Goal: Check status: Check status

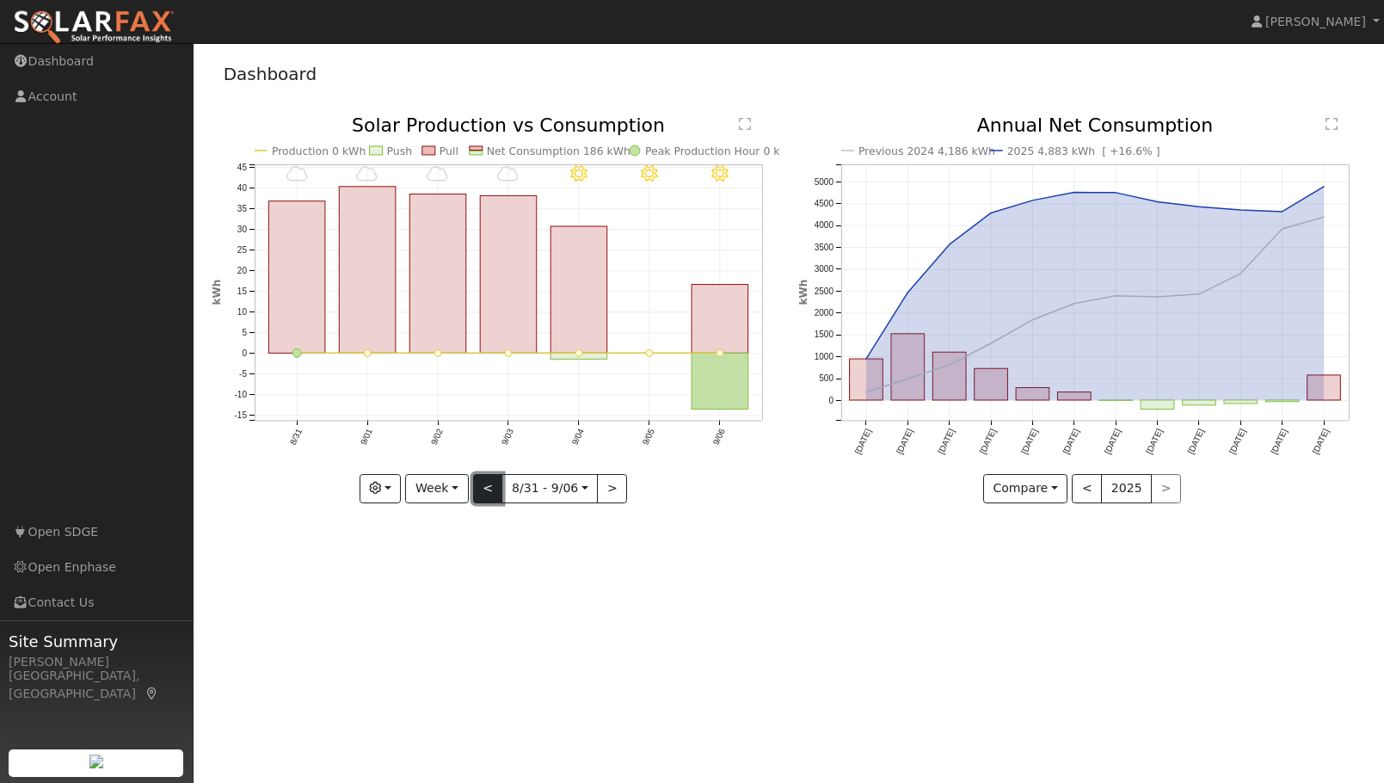
click at [489, 486] on button "<" at bounding box center [488, 488] width 30 height 29
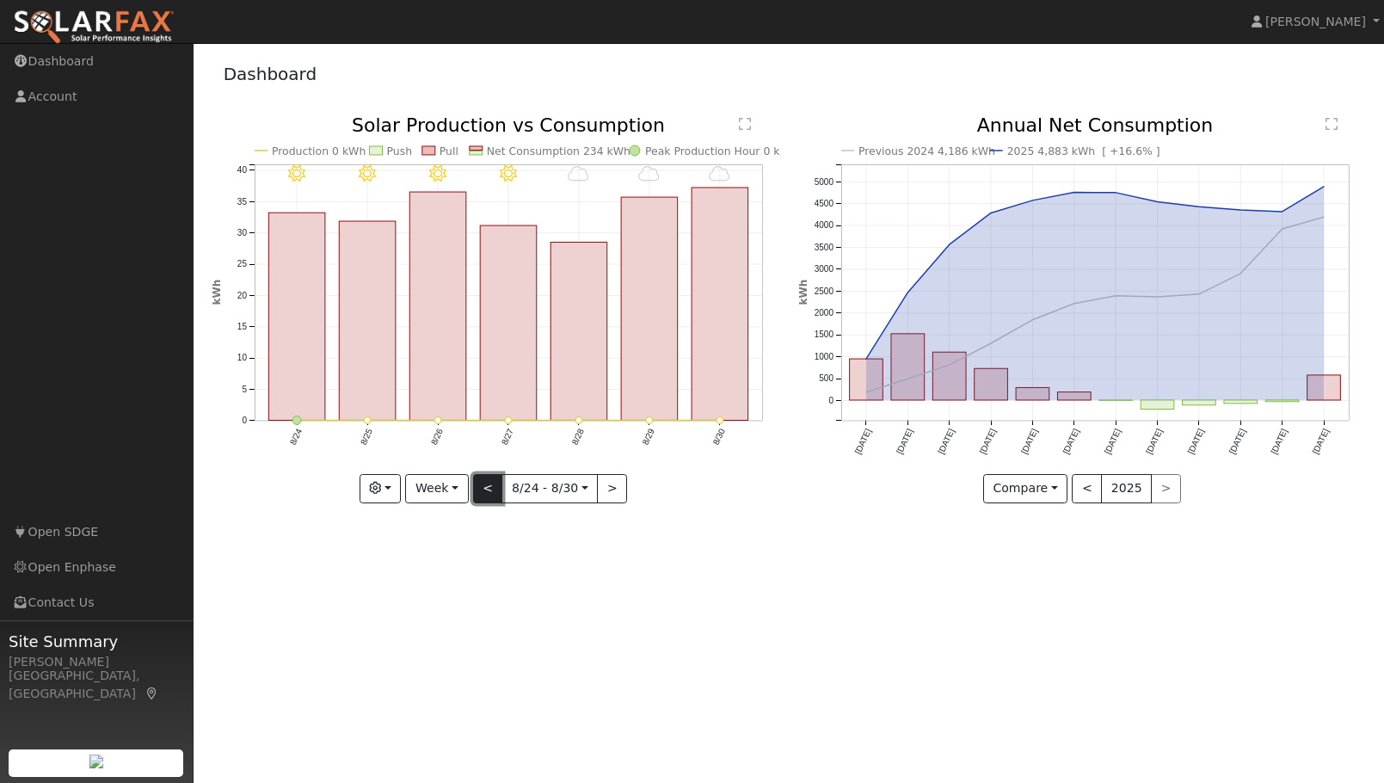
click at [489, 486] on button "<" at bounding box center [488, 488] width 30 height 29
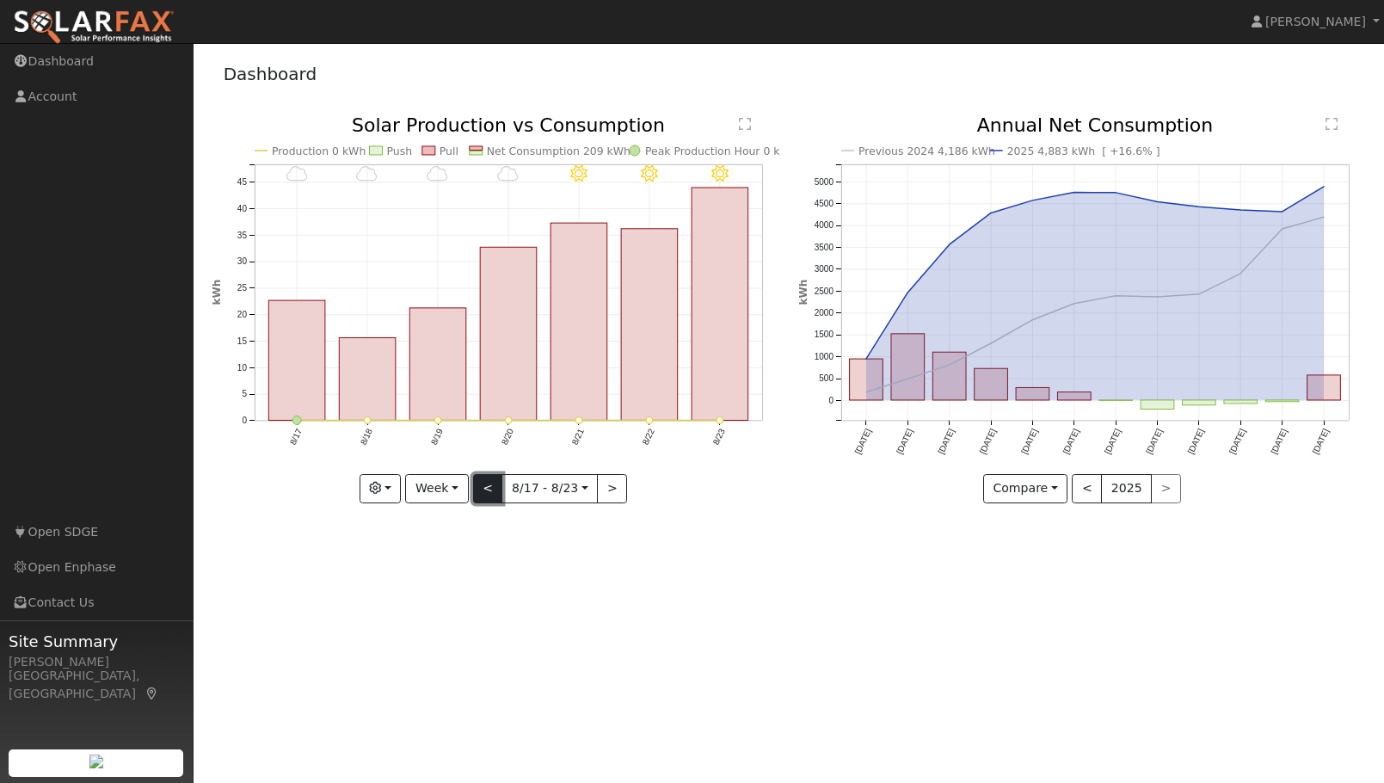
click at [489, 486] on button "<" at bounding box center [488, 488] width 30 height 29
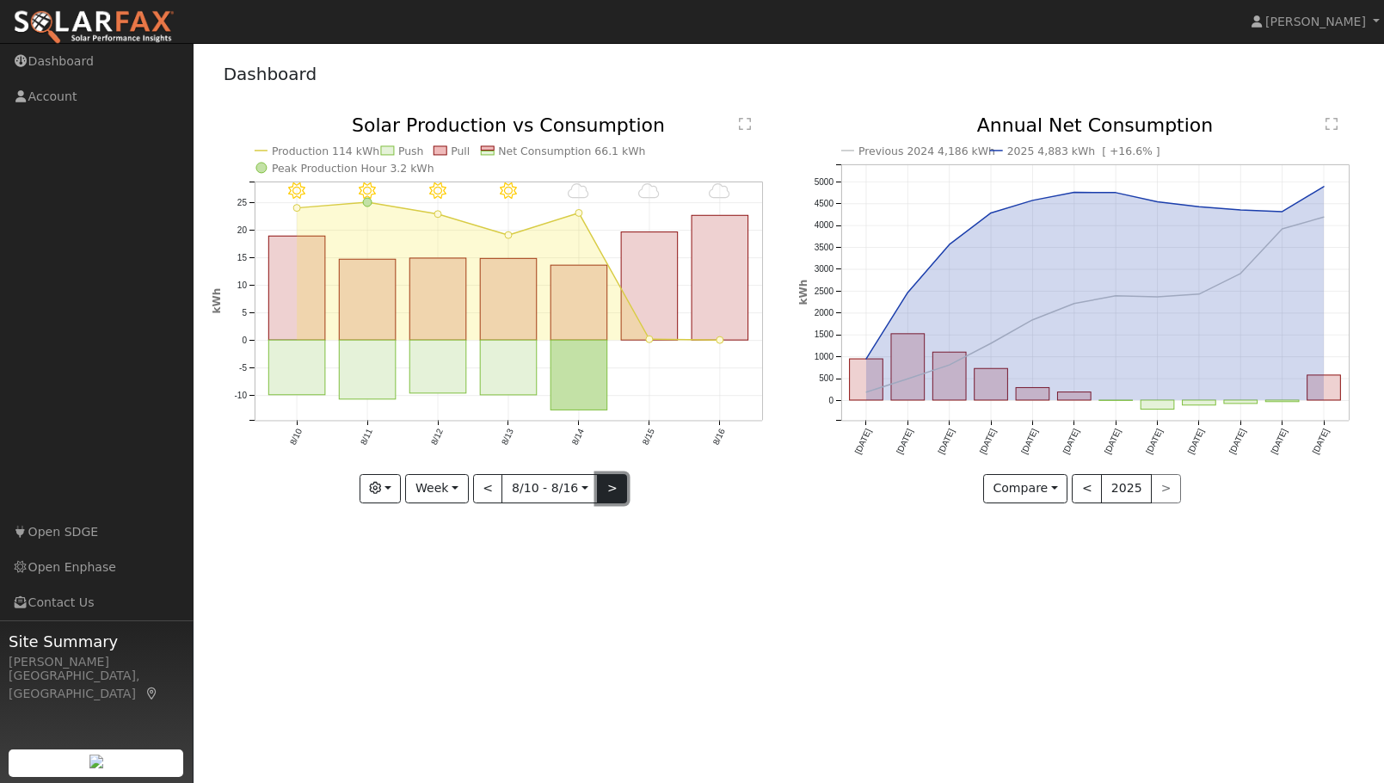
click at [609, 488] on button ">" at bounding box center [612, 488] width 30 height 29
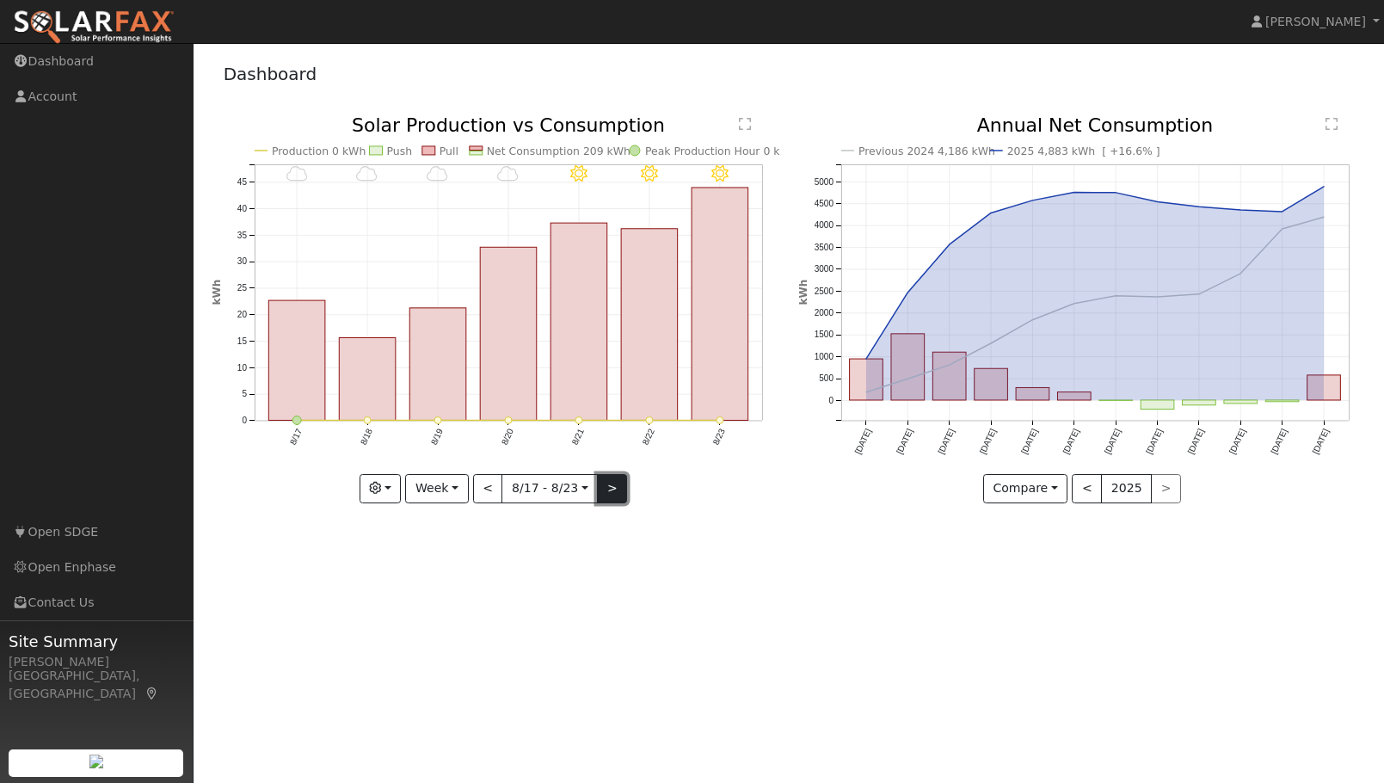
click at [609, 488] on button ">" at bounding box center [612, 488] width 30 height 29
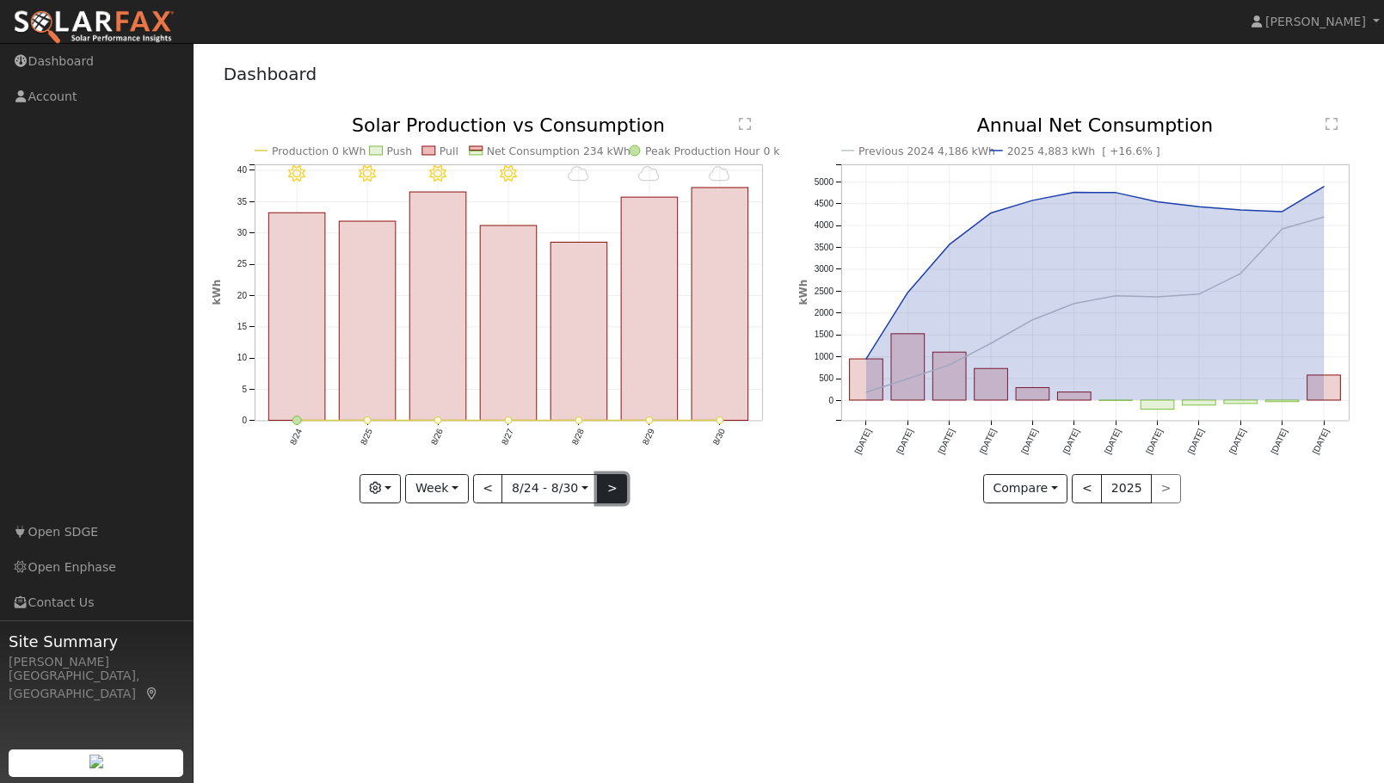
click at [617, 482] on button ">" at bounding box center [612, 488] width 30 height 29
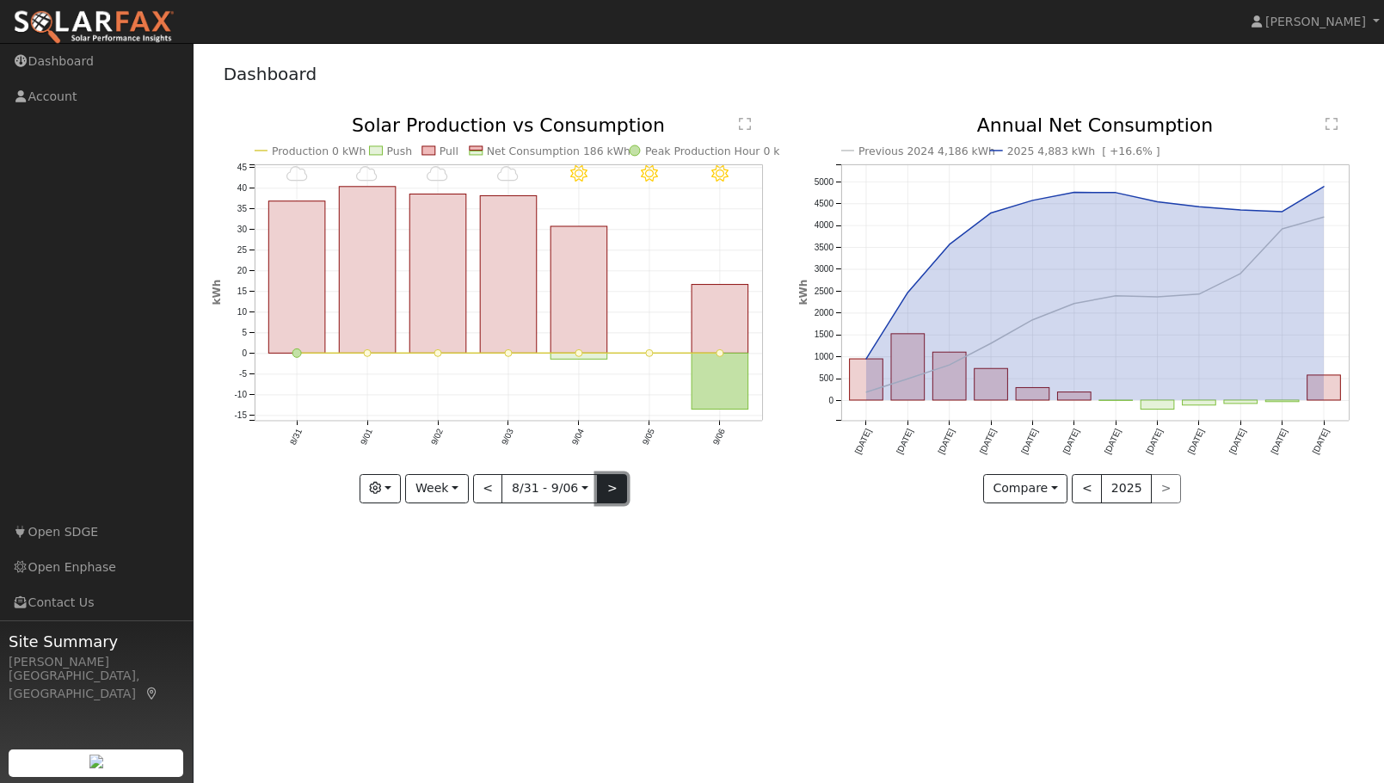
click at [612, 493] on button ">" at bounding box center [612, 488] width 30 height 29
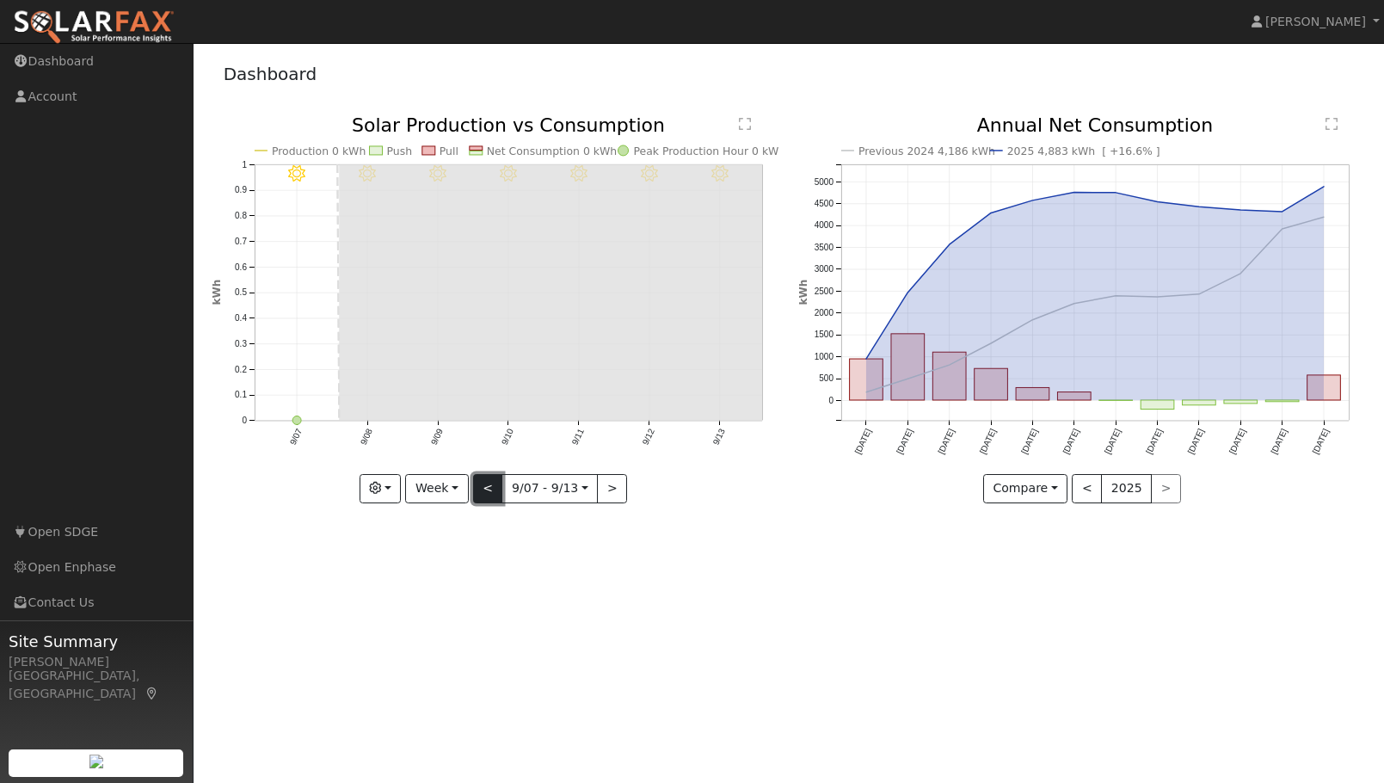
click at [488, 489] on button "<" at bounding box center [488, 488] width 30 height 29
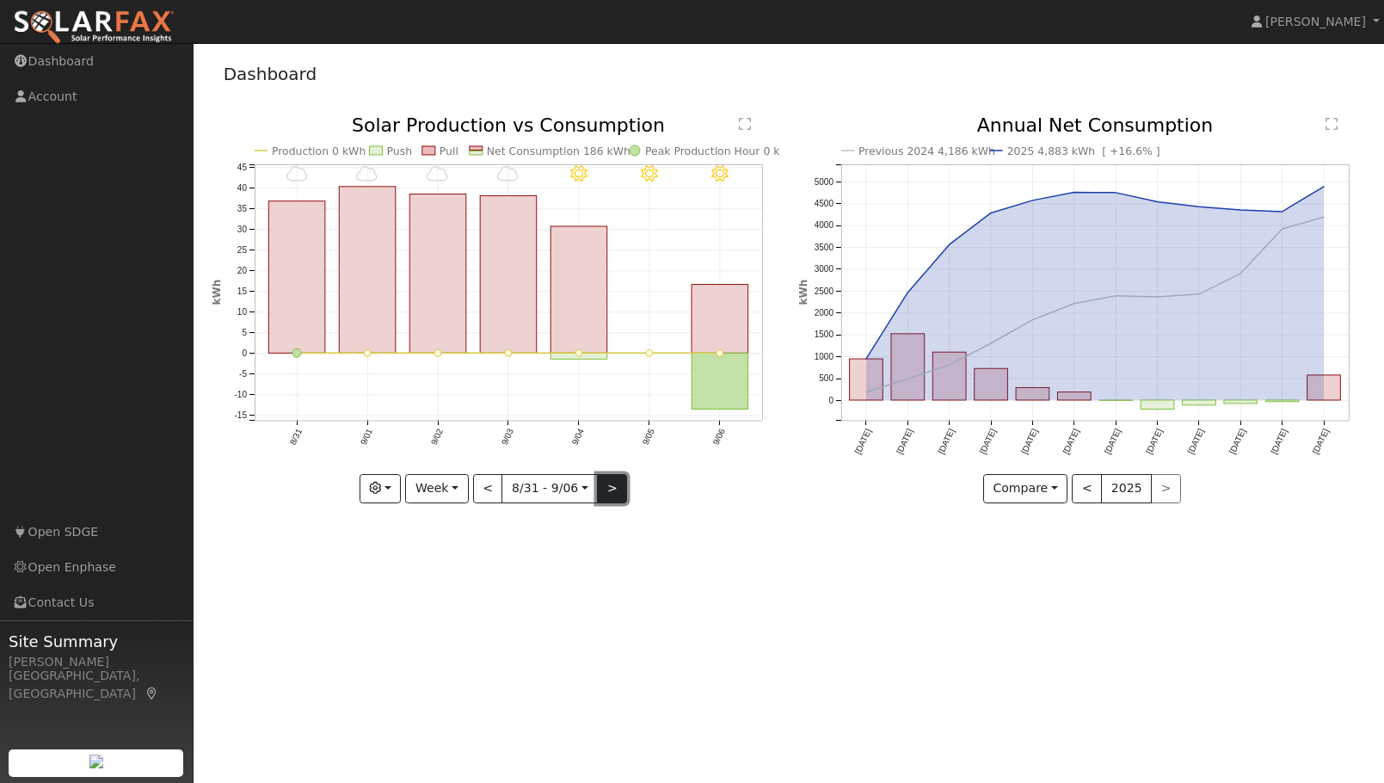
click at [605, 488] on button ">" at bounding box center [612, 488] width 30 height 29
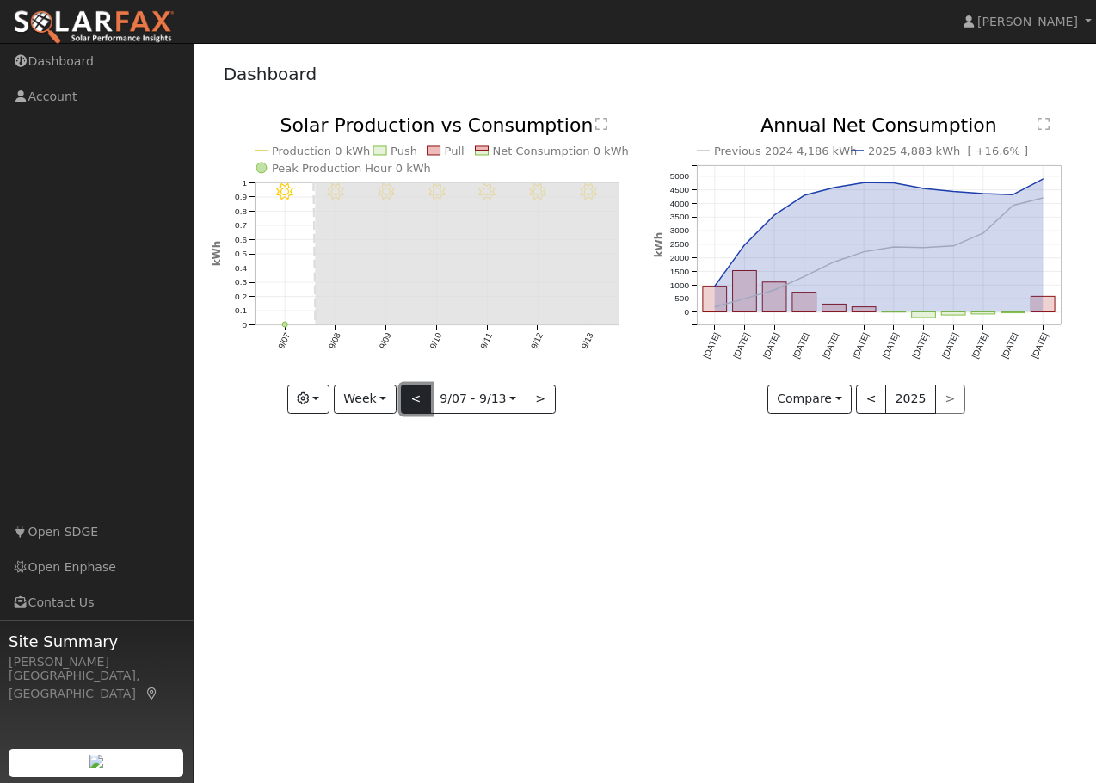
click at [419, 401] on button "<" at bounding box center [416, 398] width 30 height 29
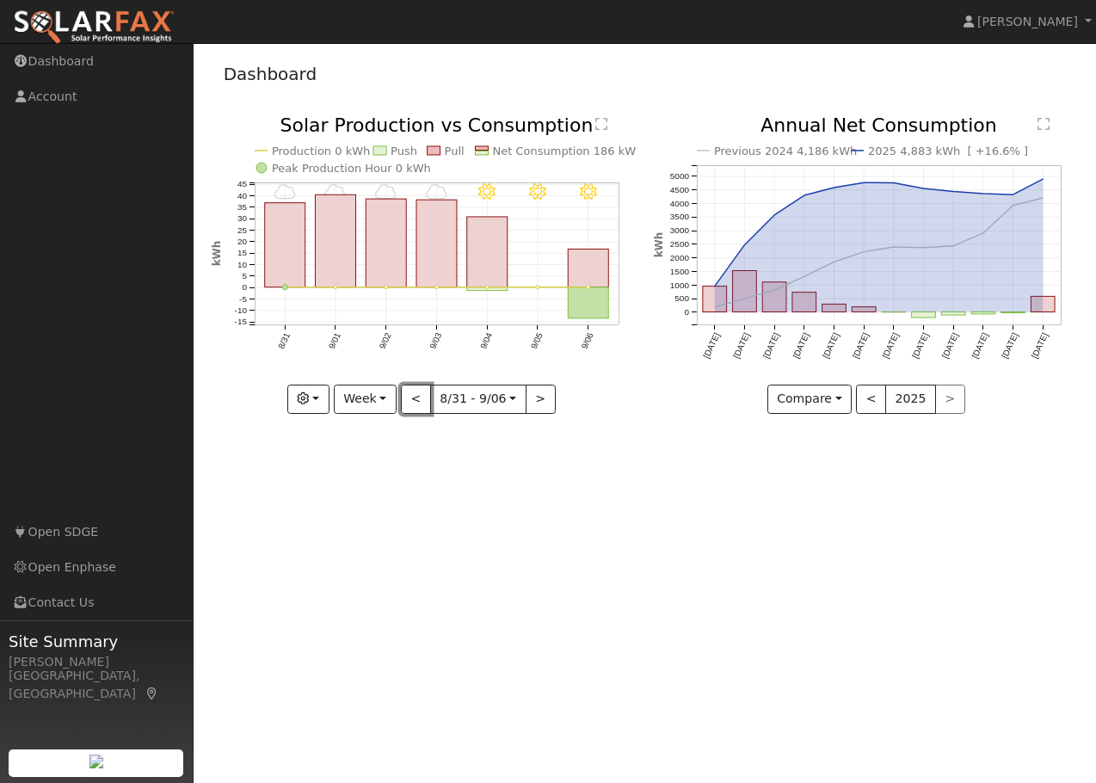
click at [418, 401] on button "<" at bounding box center [416, 398] width 30 height 29
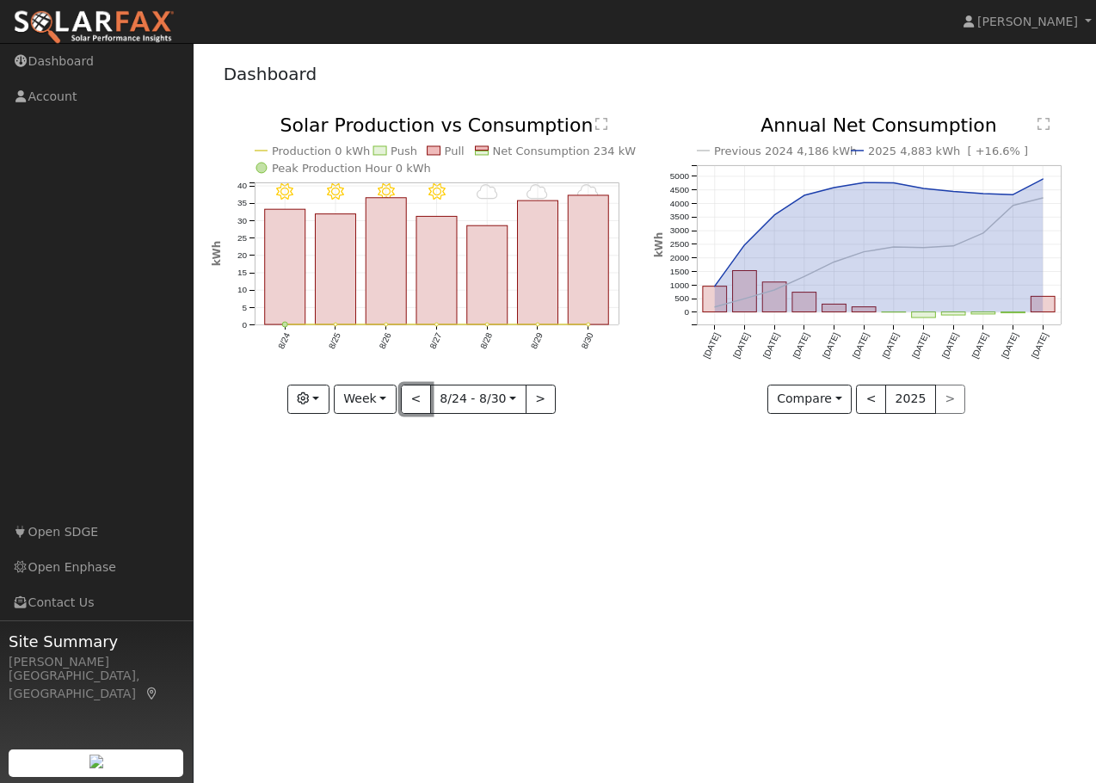
click at [417, 400] on button "<" at bounding box center [416, 398] width 30 height 29
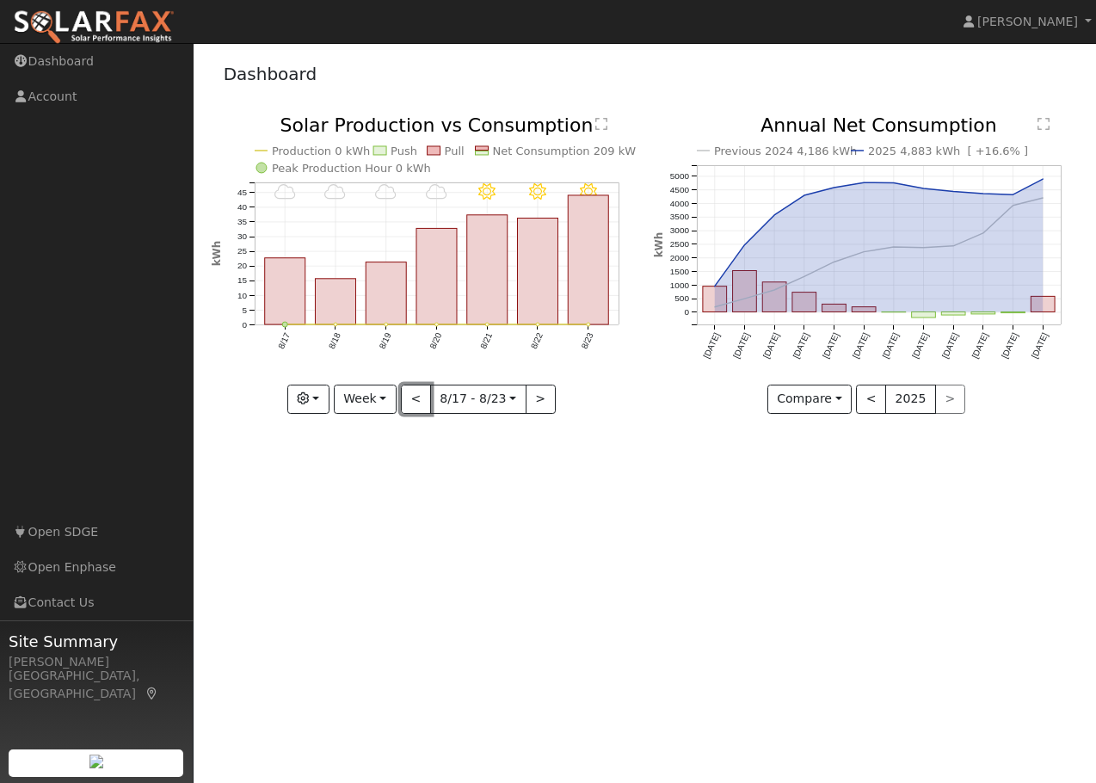
click at [412, 400] on button "<" at bounding box center [416, 398] width 30 height 29
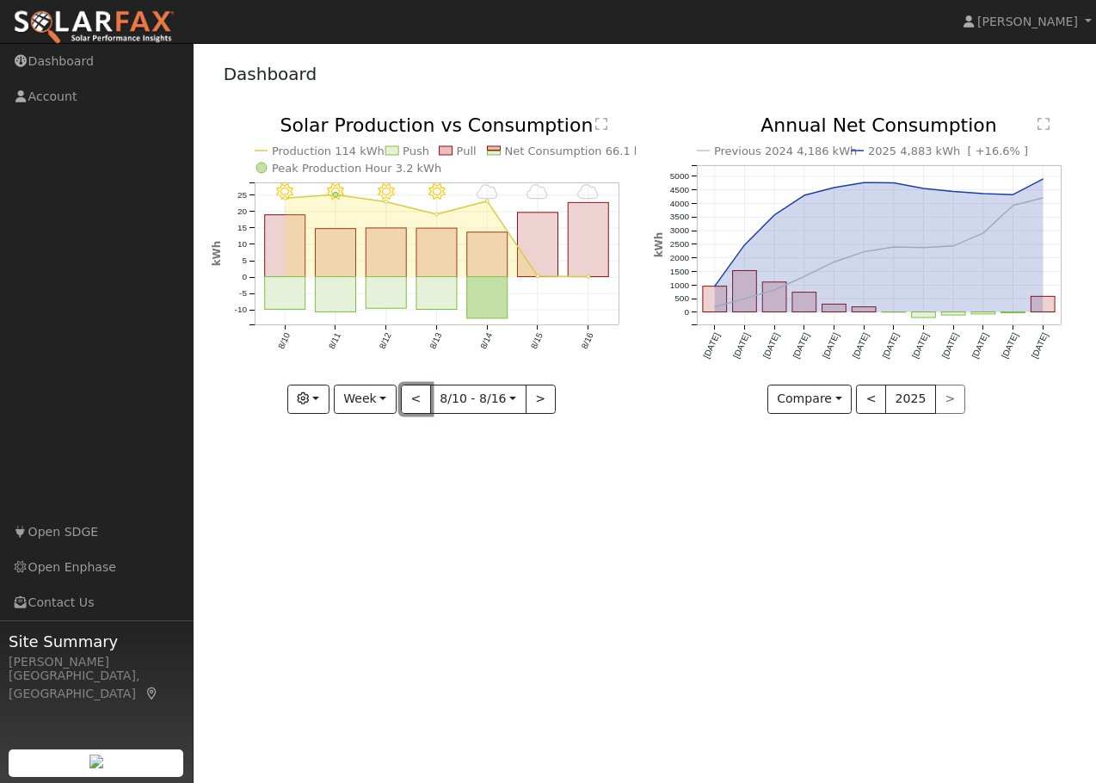
click at [408, 400] on button "<" at bounding box center [416, 398] width 30 height 29
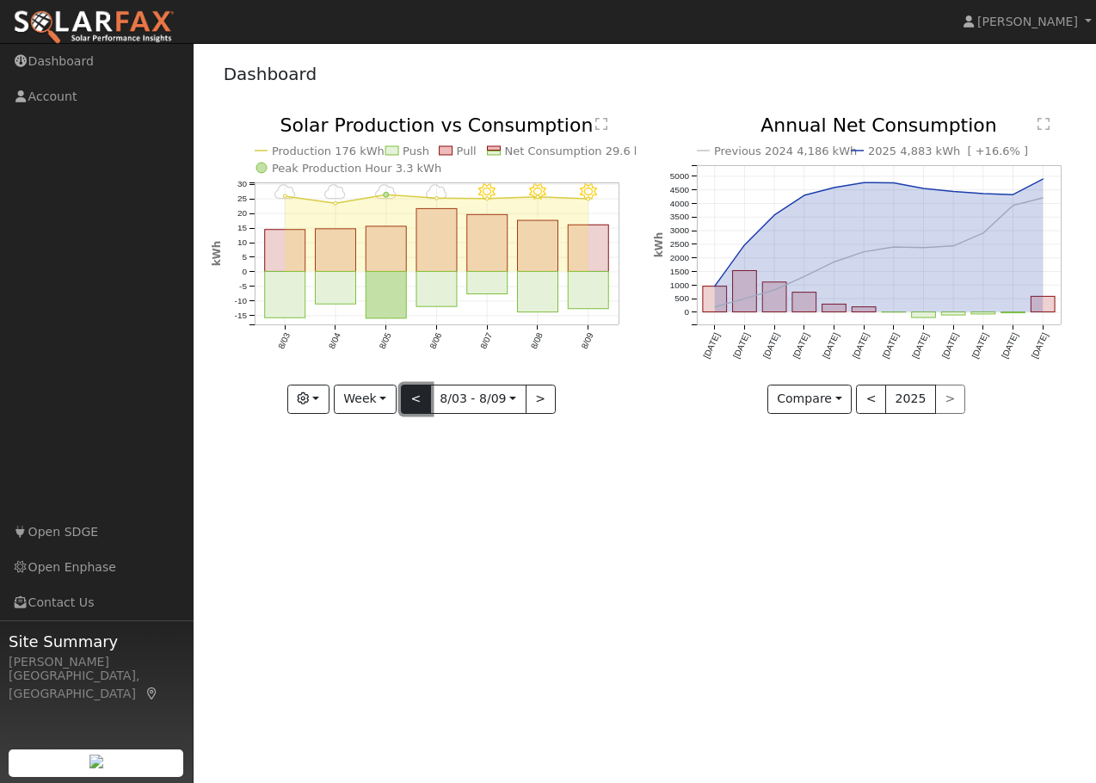
click at [407, 400] on button "<" at bounding box center [416, 398] width 30 height 29
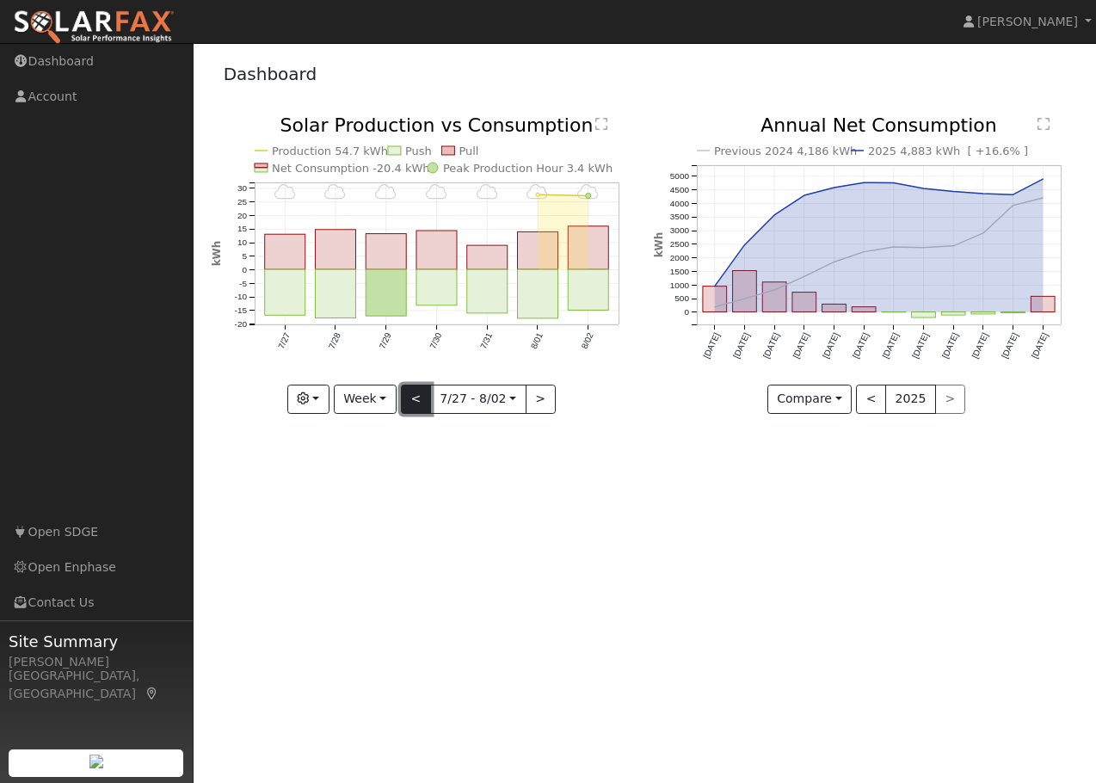
click at [405, 399] on button "<" at bounding box center [416, 398] width 30 height 29
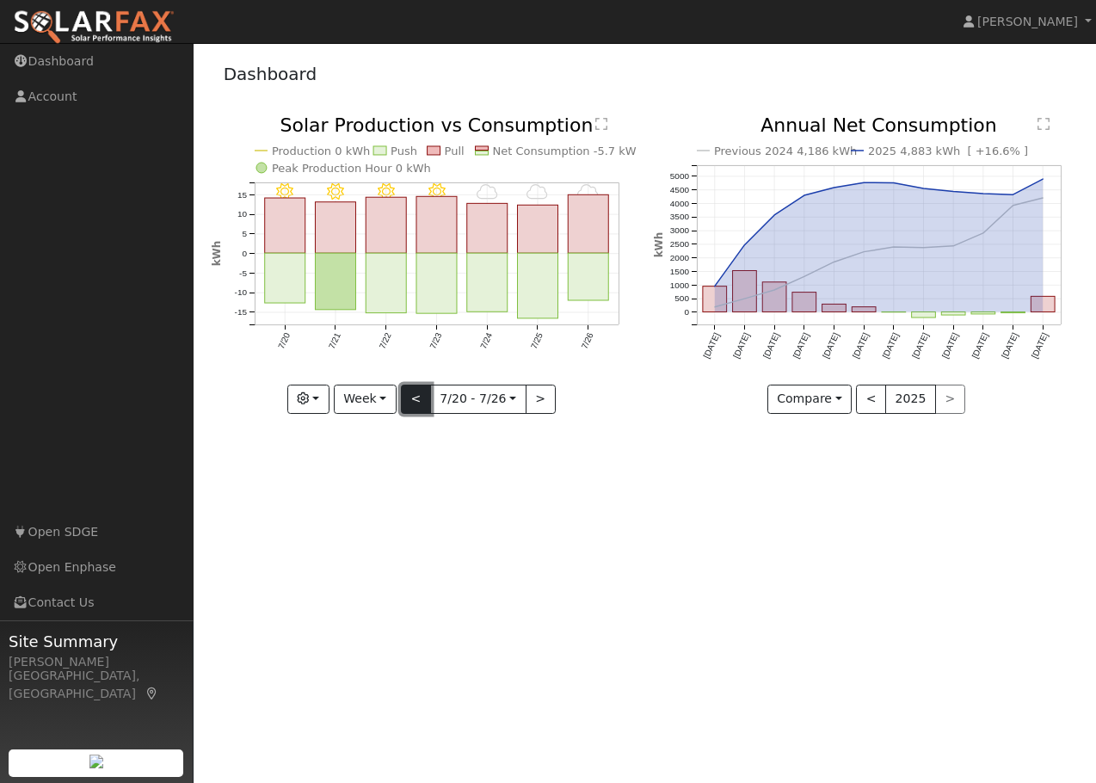
click at [405, 399] on button "<" at bounding box center [416, 398] width 30 height 29
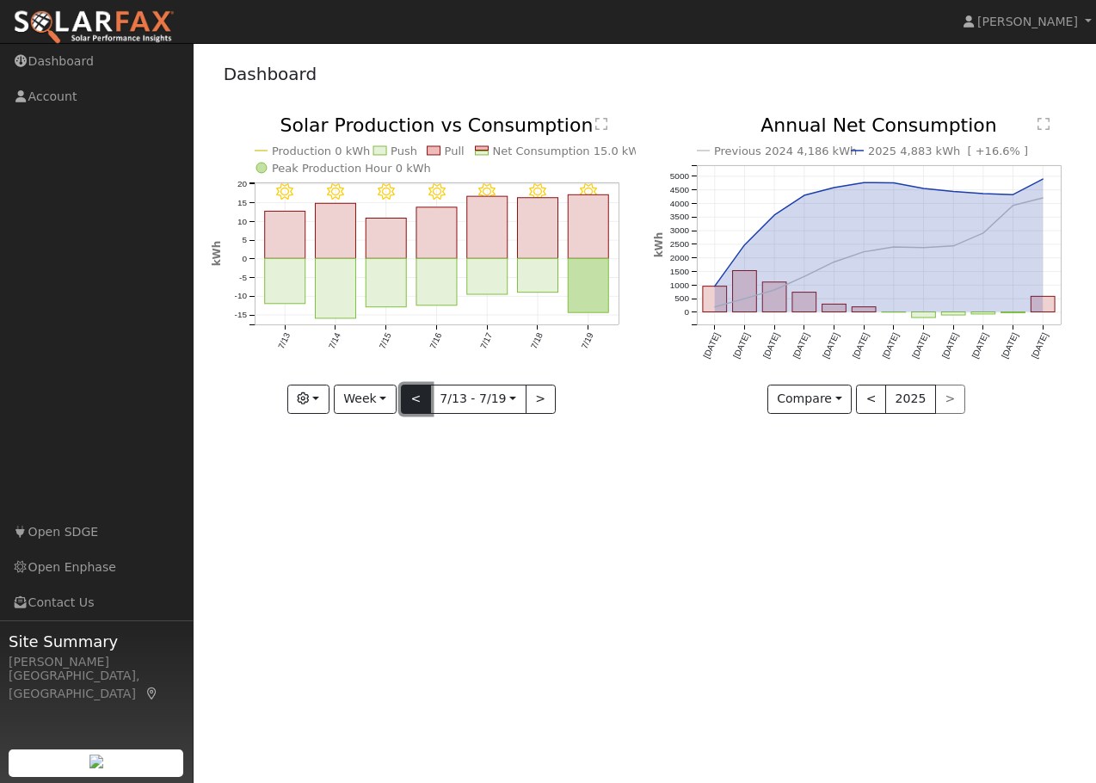
click at [405, 399] on button "<" at bounding box center [416, 398] width 30 height 29
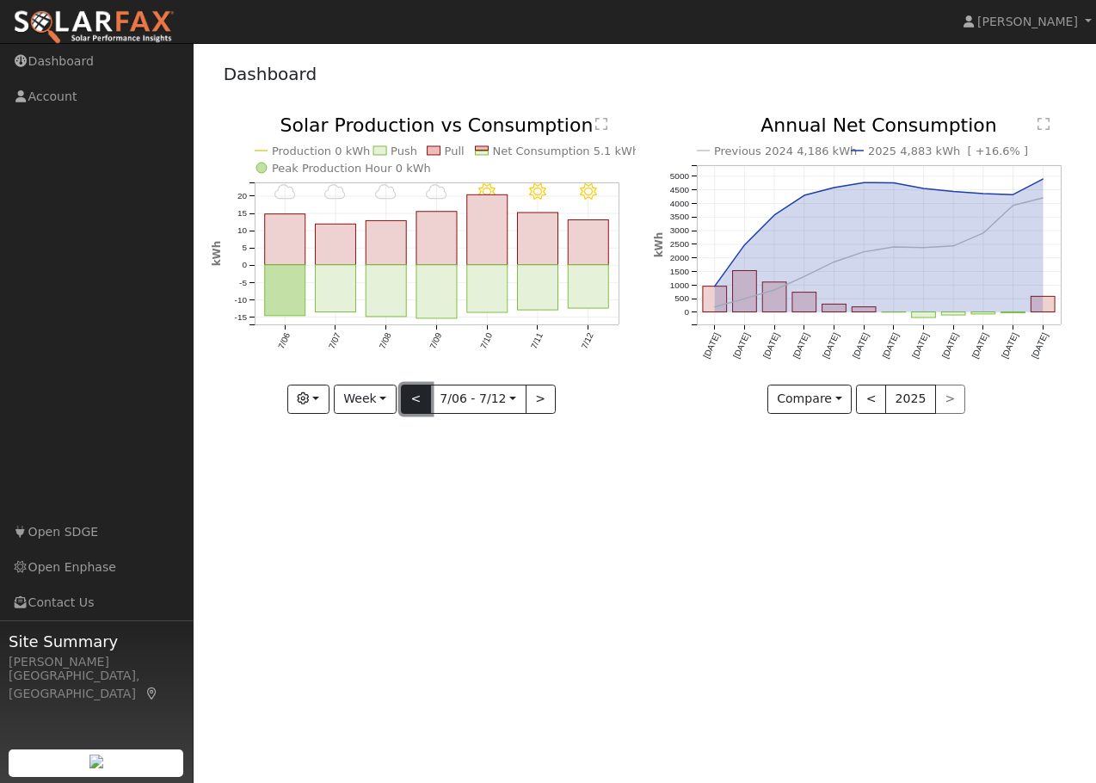
click at [405, 399] on button "<" at bounding box center [416, 398] width 30 height 29
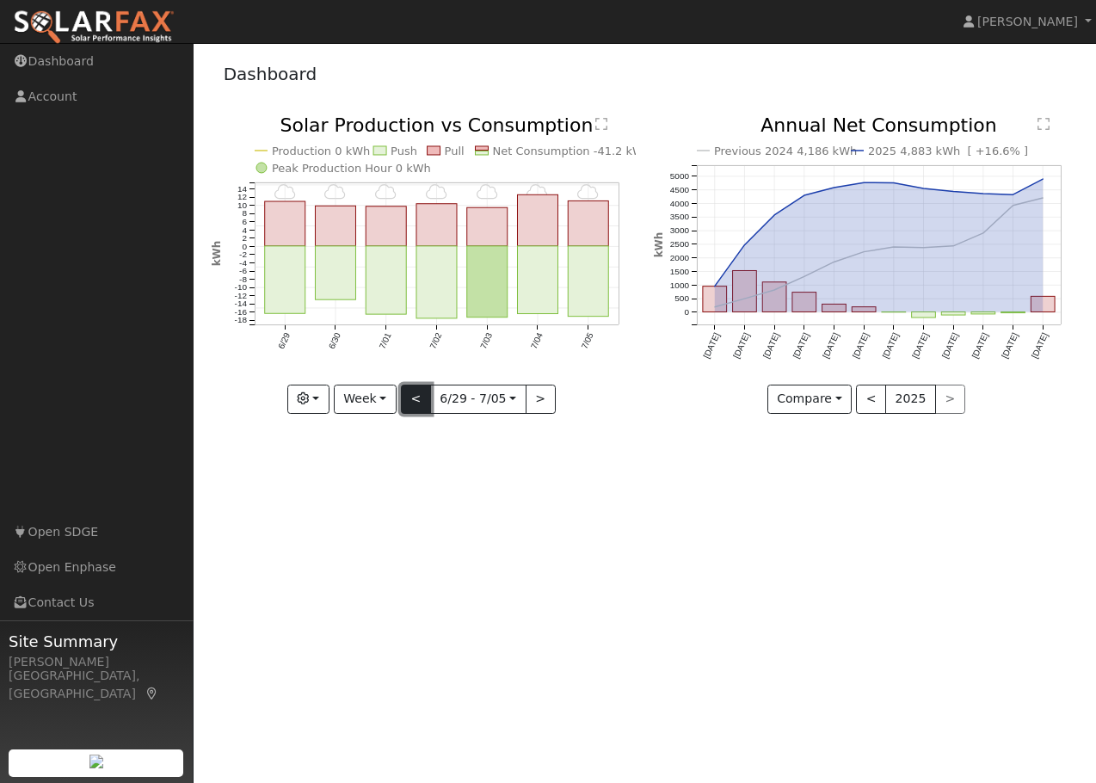
click at [405, 399] on button "<" at bounding box center [416, 398] width 30 height 29
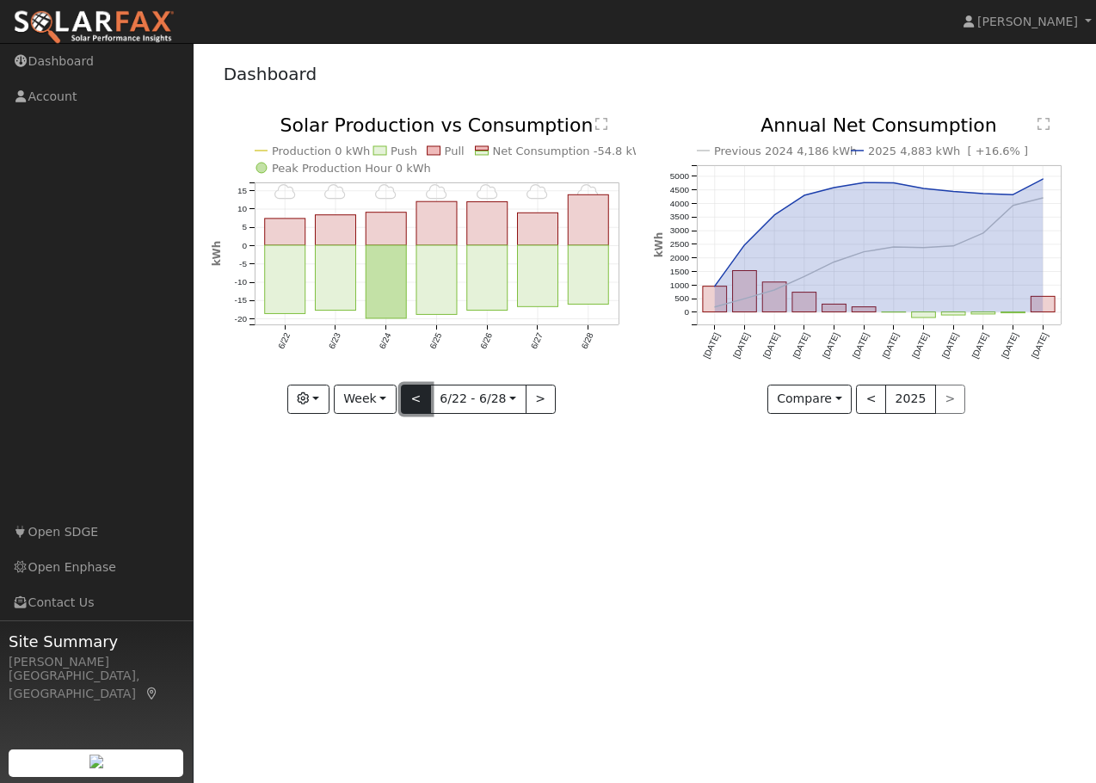
click at [405, 399] on button "<" at bounding box center [416, 398] width 30 height 29
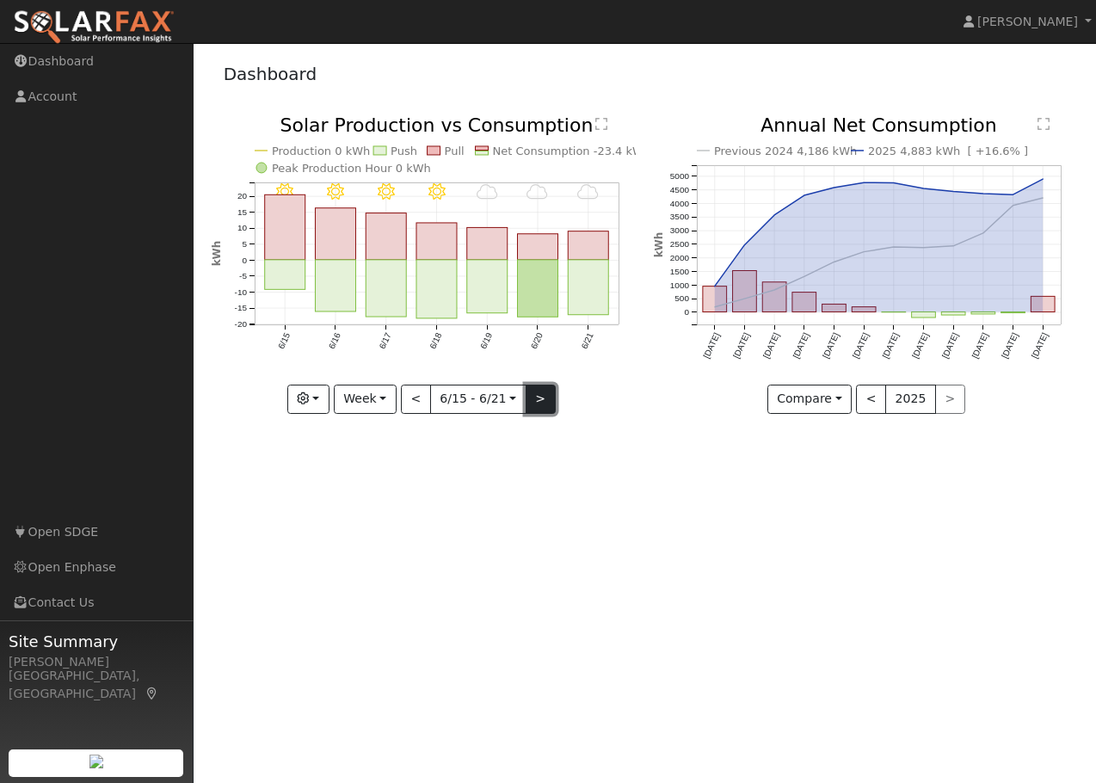
click at [535, 404] on button ">" at bounding box center [540, 398] width 30 height 29
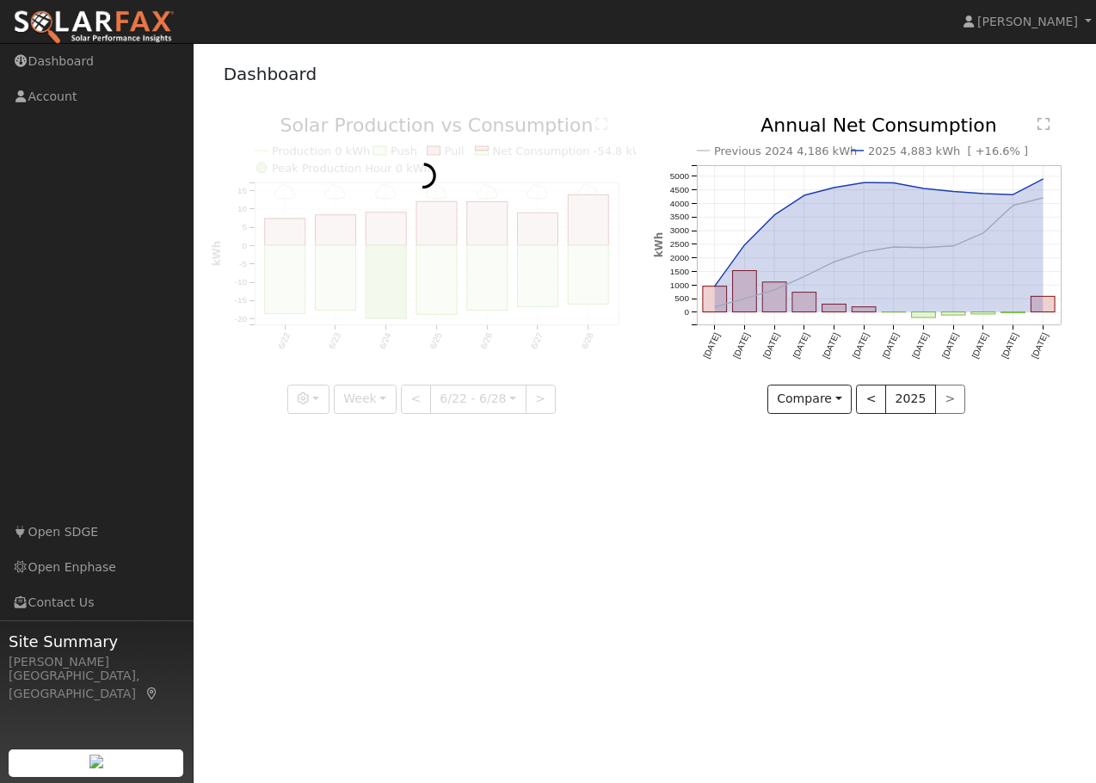
click at [531, 404] on div at bounding box center [424, 265] width 424 height 298
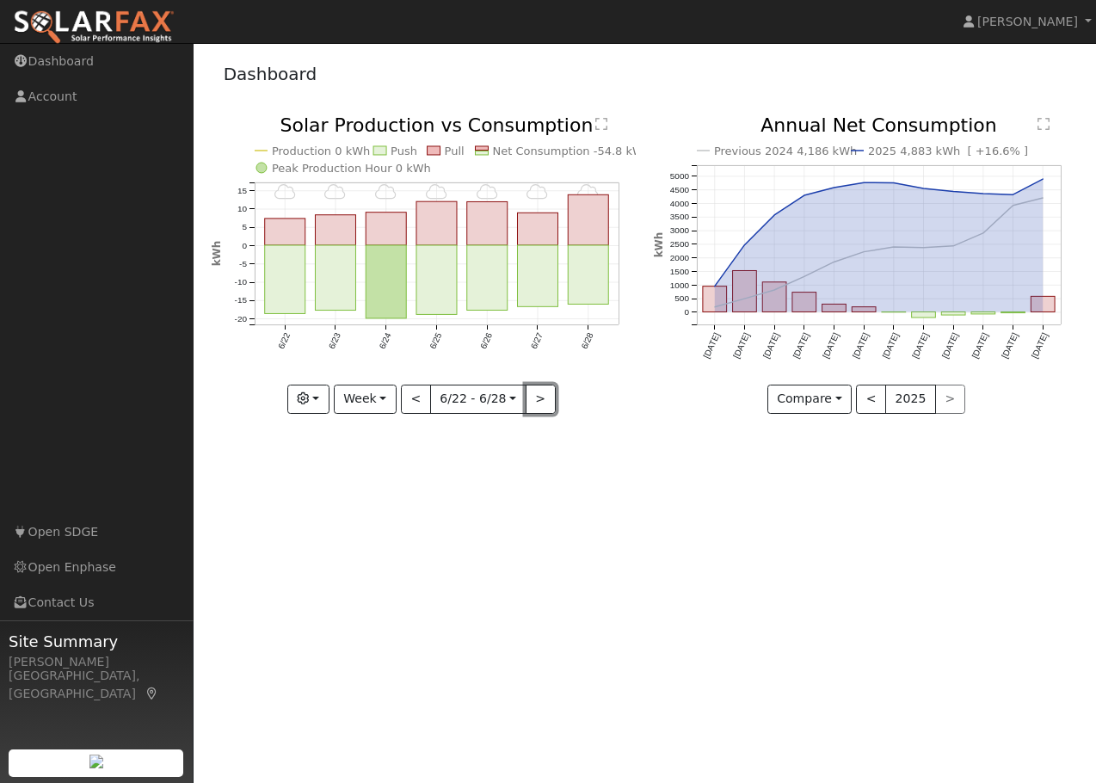
click at [530, 404] on button ">" at bounding box center [540, 398] width 30 height 29
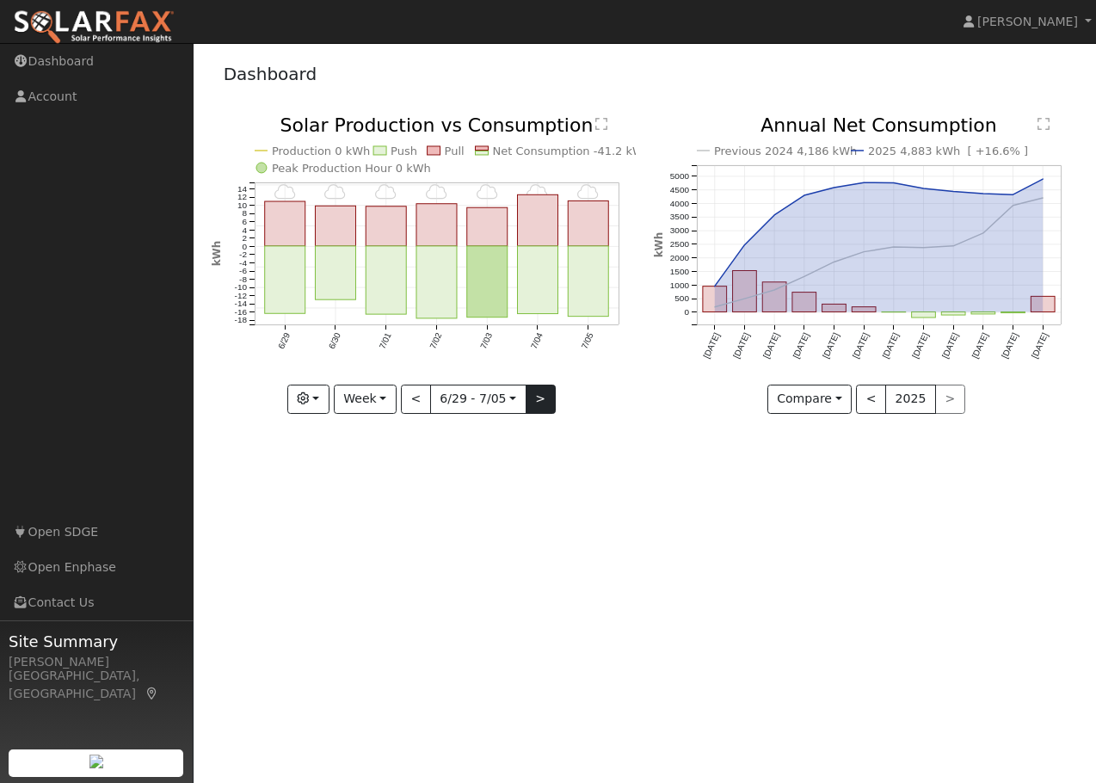
click at [528, 404] on div at bounding box center [424, 265] width 424 height 298
click at [532, 404] on button ">" at bounding box center [540, 398] width 30 height 29
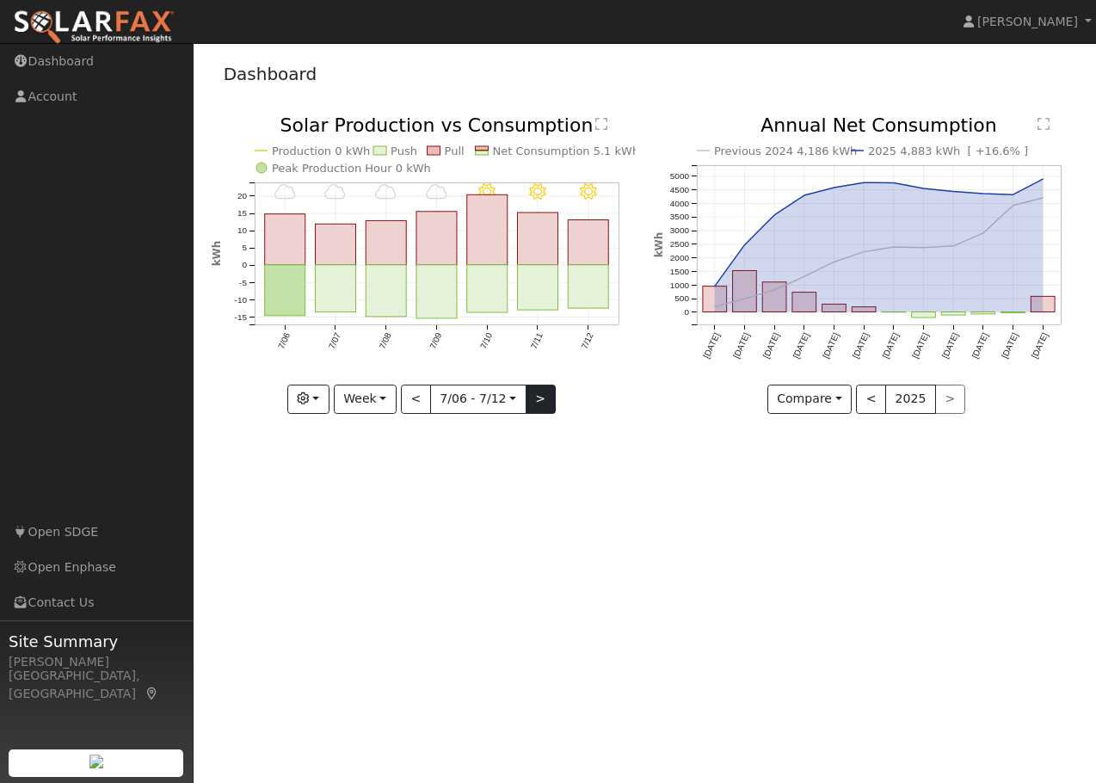
click at [532, 404] on div "7/12 - Clear 7/11 - Clear 7/10 - Clear 7/09 - Cloudy 7/08 - Cloudy 7/07 - Cloud…" at bounding box center [424, 265] width 424 height 298
click at [531, 404] on button ">" at bounding box center [540, 398] width 30 height 29
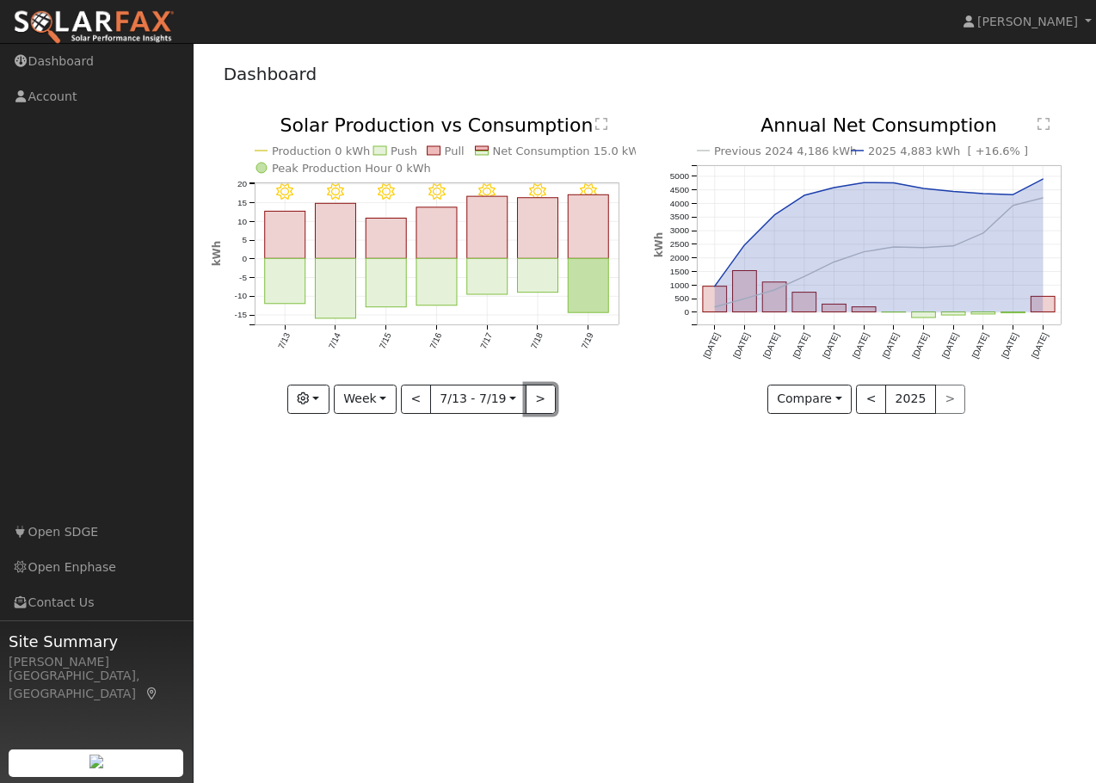
click at [531, 404] on button ">" at bounding box center [540, 398] width 30 height 29
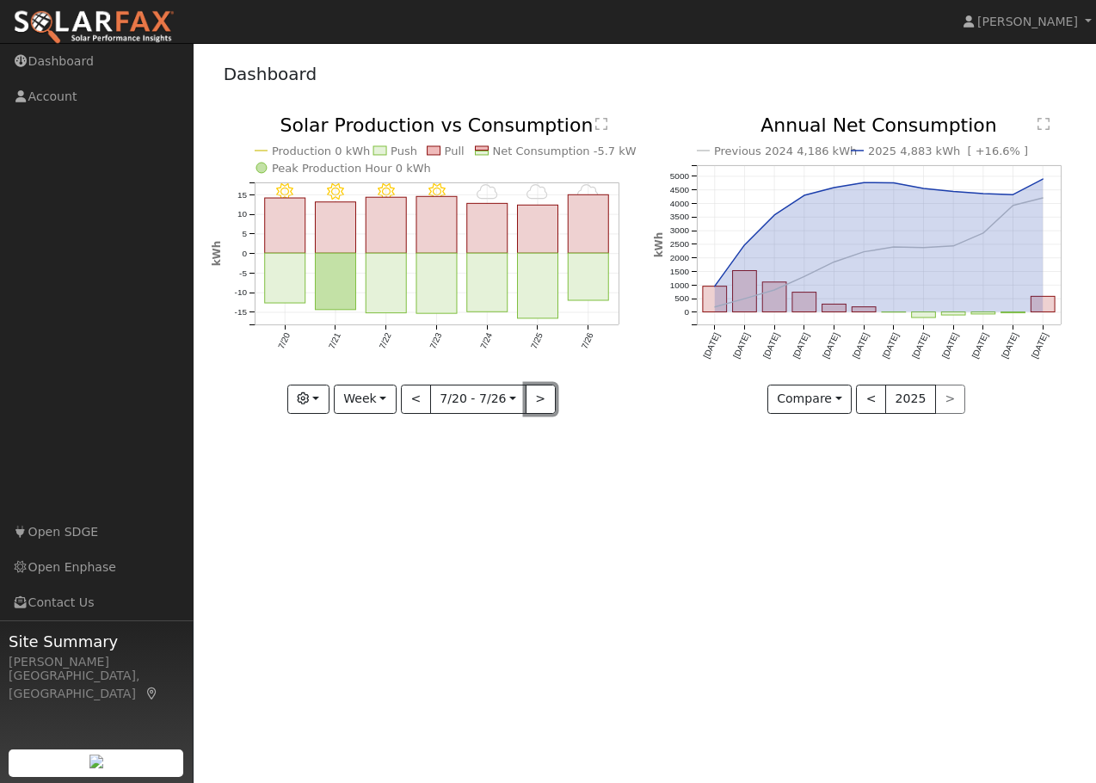
click at [531, 404] on button ">" at bounding box center [540, 398] width 30 height 29
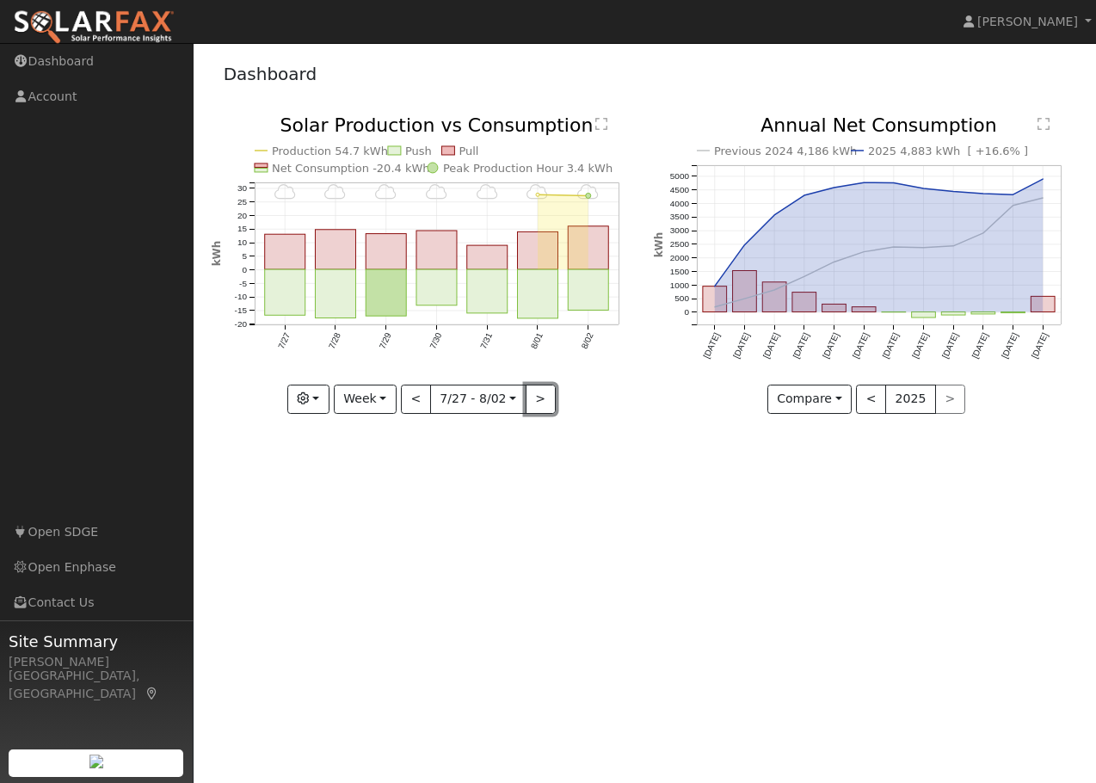
click at [531, 404] on button ">" at bounding box center [540, 398] width 30 height 29
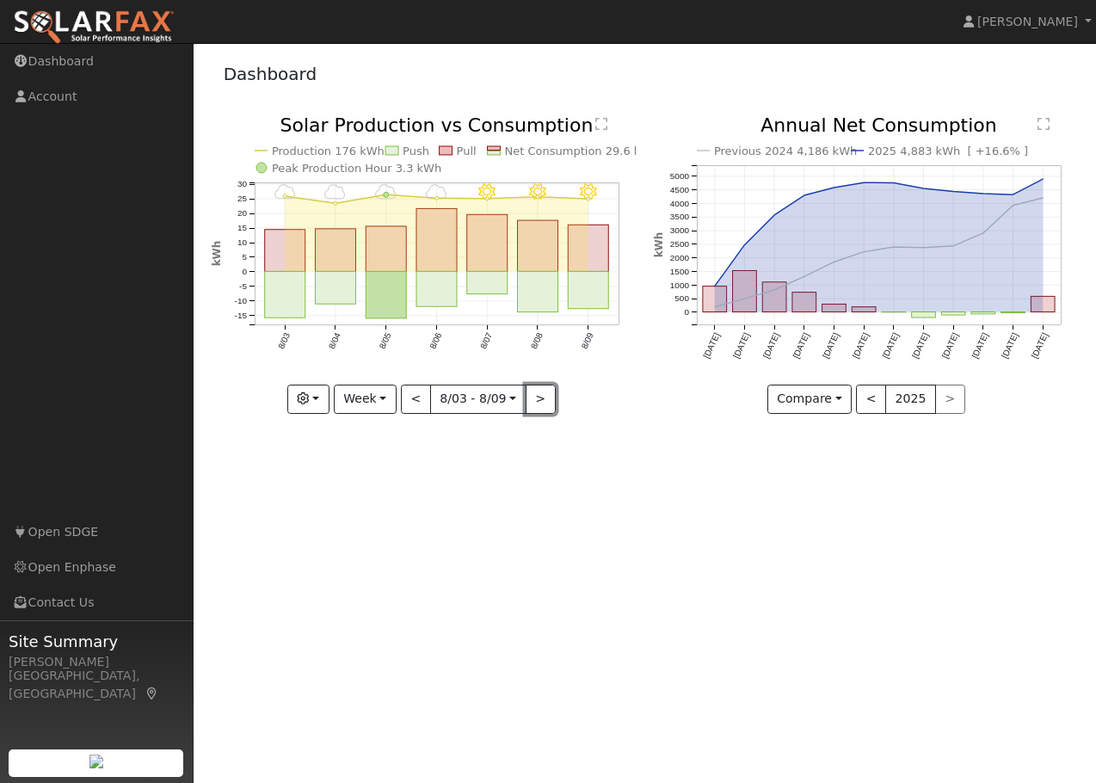
click at [531, 404] on button ">" at bounding box center [540, 398] width 30 height 29
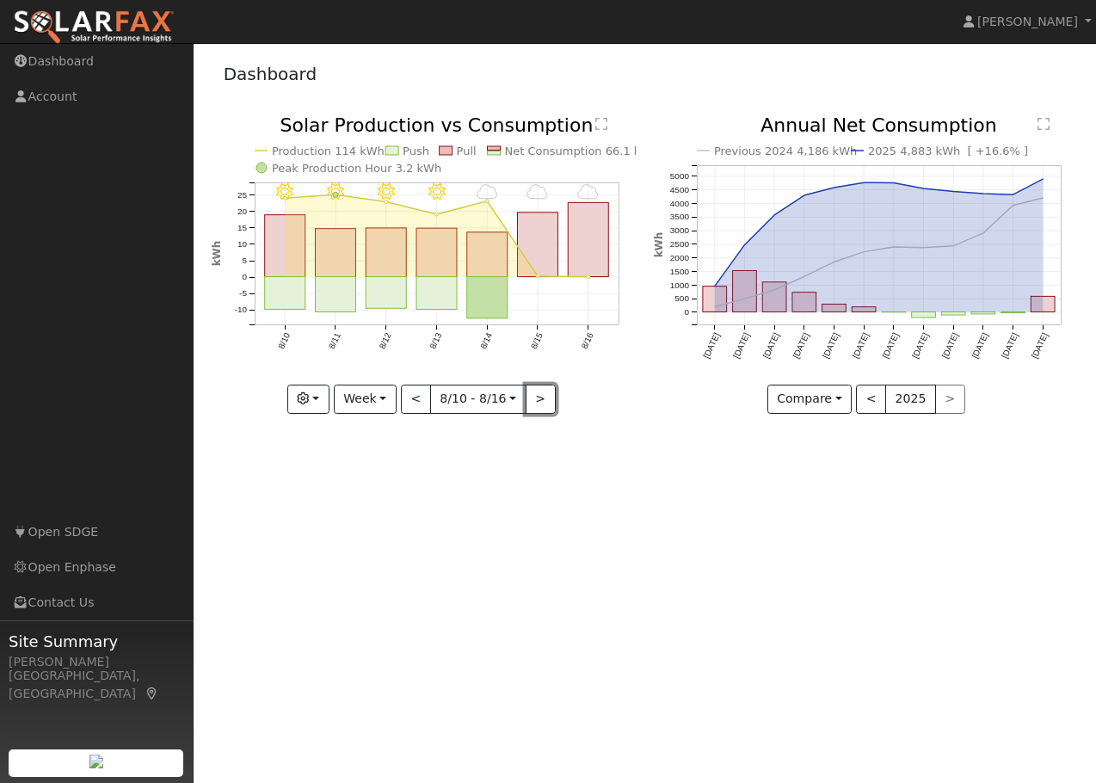
click at [531, 404] on button ">" at bounding box center [540, 398] width 30 height 29
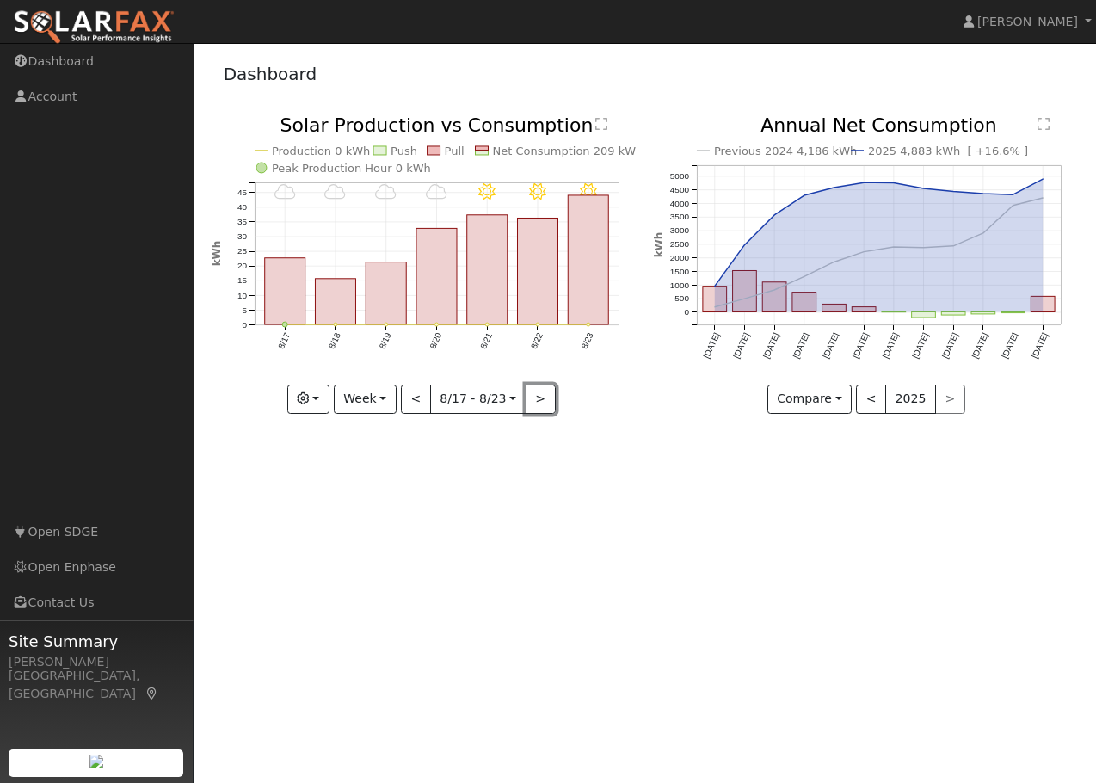
click at [530, 404] on button ">" at bounding box center [540, 398] width 30 height 29
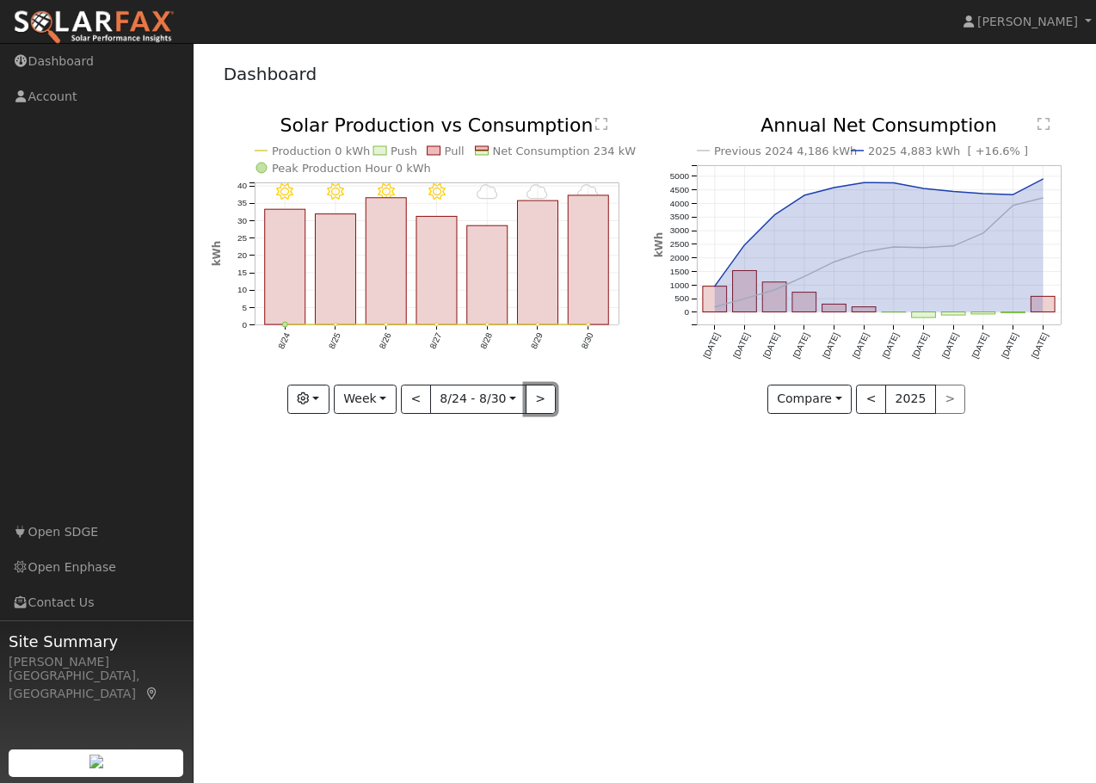
click at [530, 404] on button ">" at bounding box center [540, 398] width 30 height 29
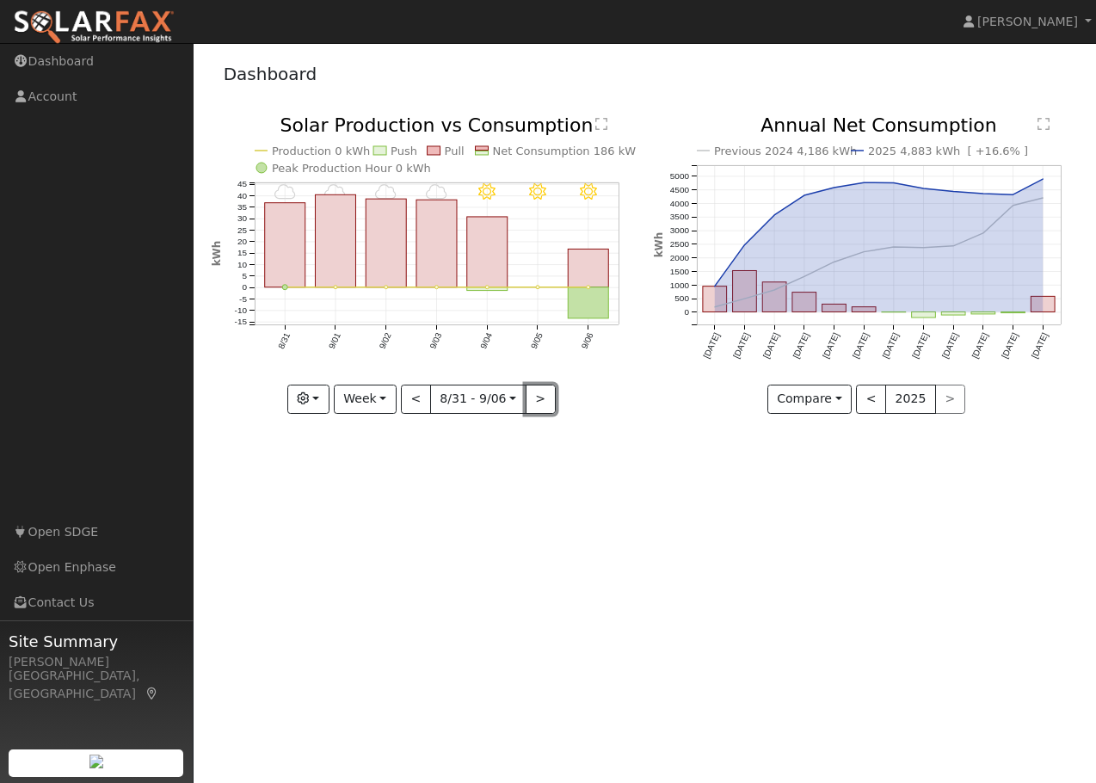
click at [530, 404] on button ">" at bounding box center [540, 398] width 30 height 29
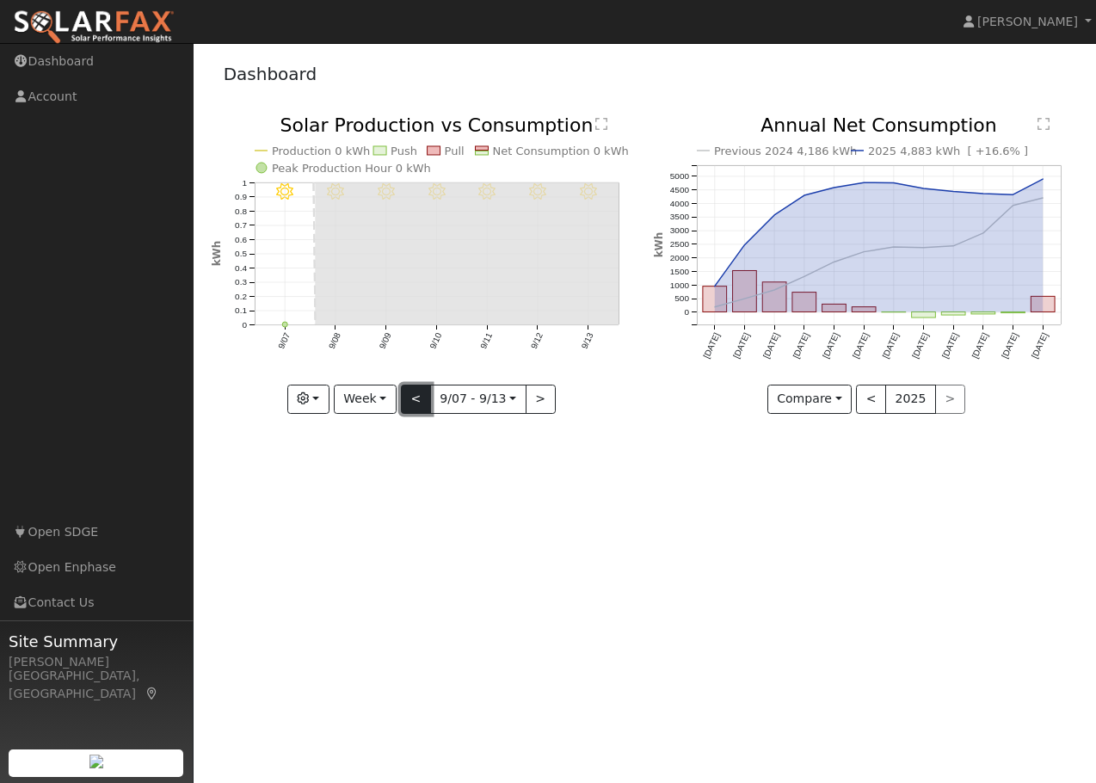
click at [416, 400] on button "<" at bounding box center [416, 398] width 30 height 29
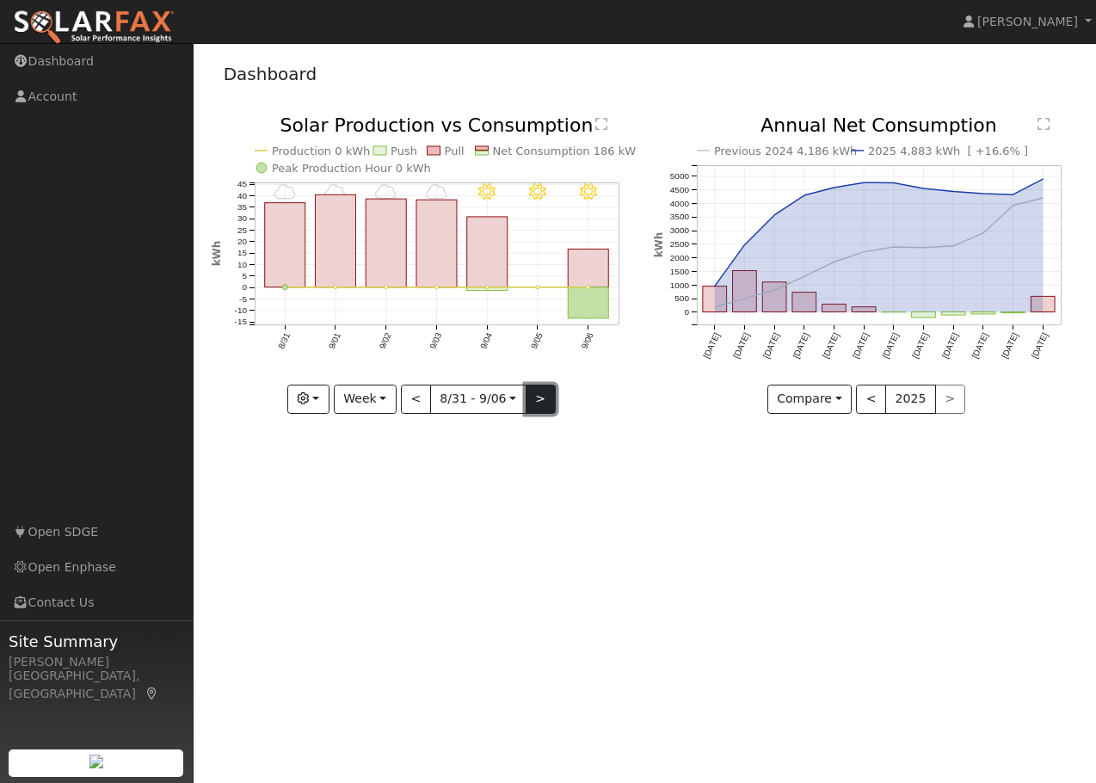
click at [536, 405] on button ">" at bounding box center [540, 398] width 30 height 29
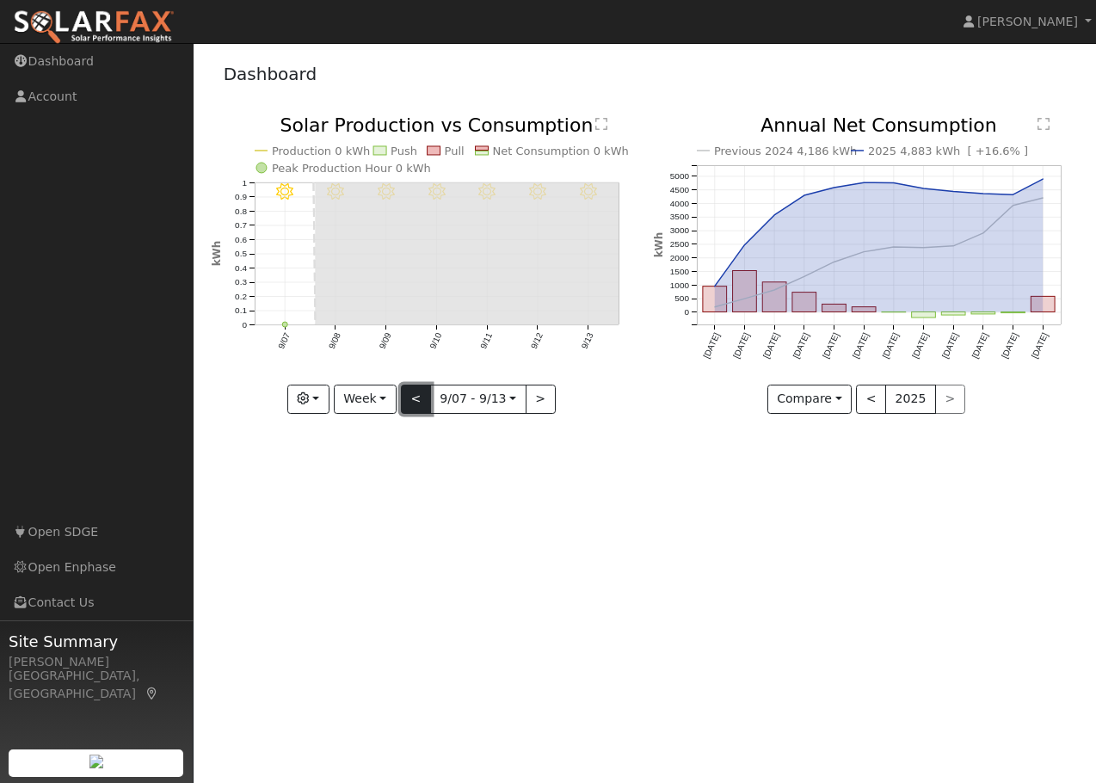
click at [418, 398] on button "<" at bounding box center [416, 398] width 30 height 29
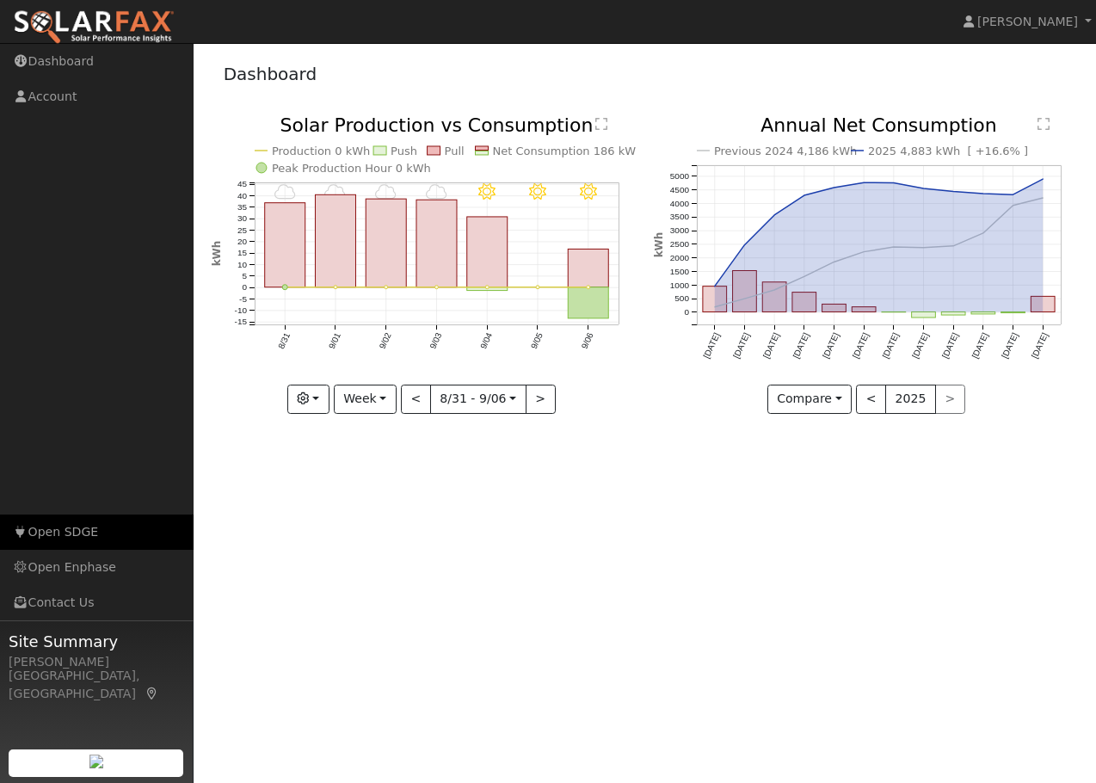
click at [78, 534] on link "Open SDGE" at bounding box center [96, 531] width 193 height 35
click at [421, 395] on button "<" at bounding box center [416, 398] width 30 height 29
click at [0, 0] on div at bounding box center [0, 0] width 0 height 0
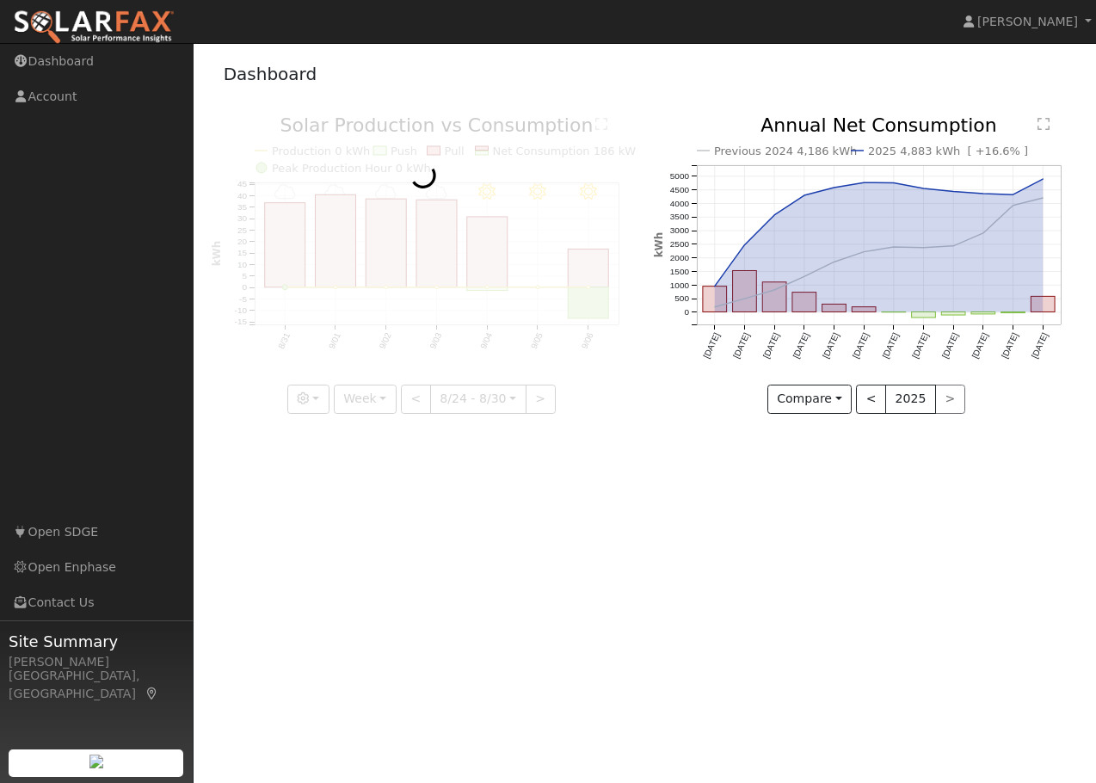
click at [421, 395] on div at bounding box center [424, 265] width 424 height 298
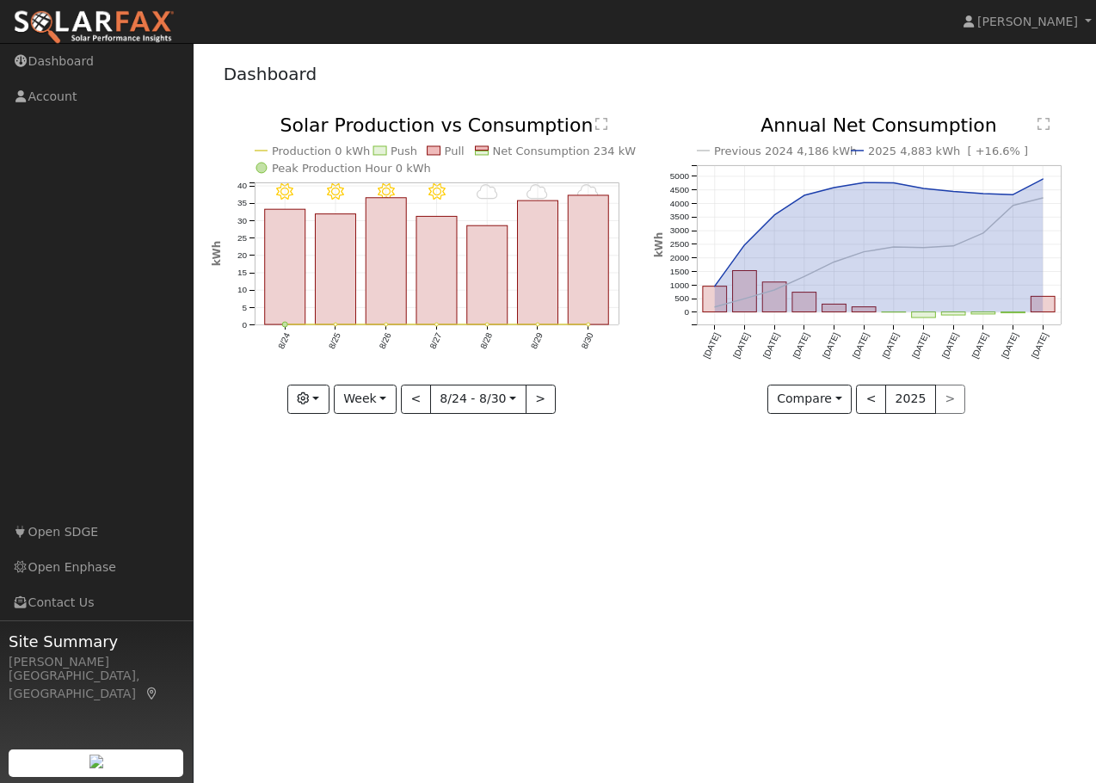
click at [421, 395] on div at bounding box center [424, 265] width 424 height 298
click at [421, 395] on button "<" at bounding box center [416, 398] width 30 height 29
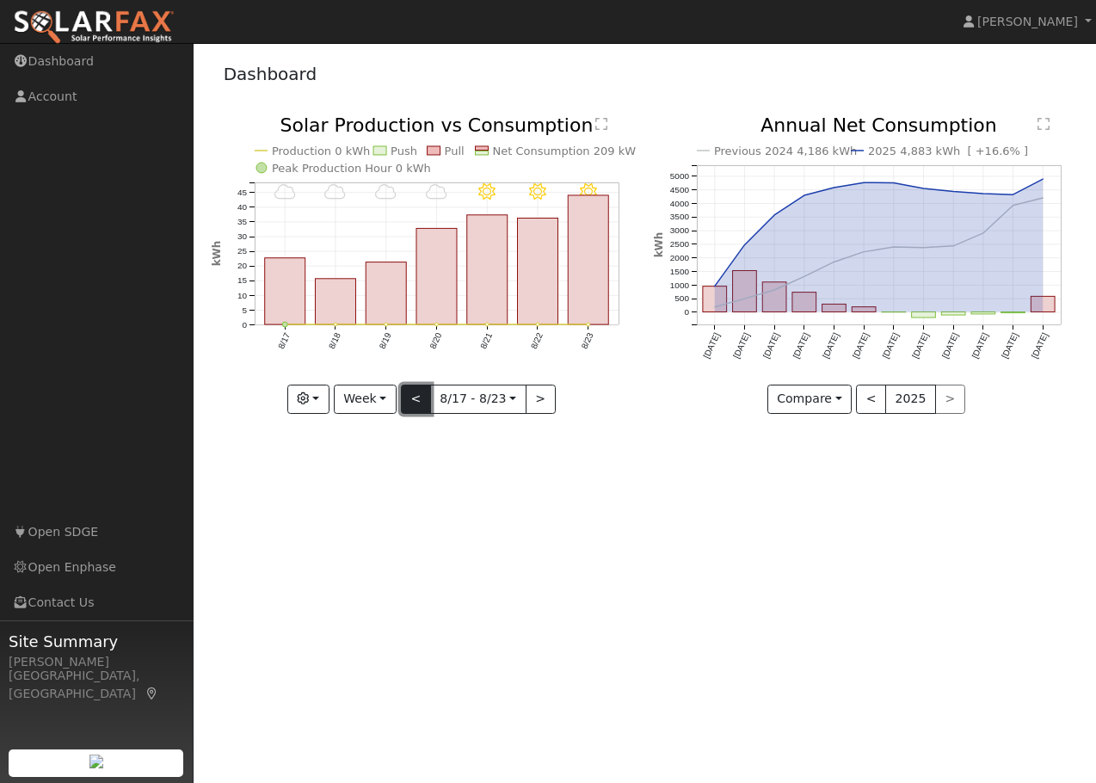
click at [415, 402] on button "<" at bounding box center [416, 398] width 30 height 29
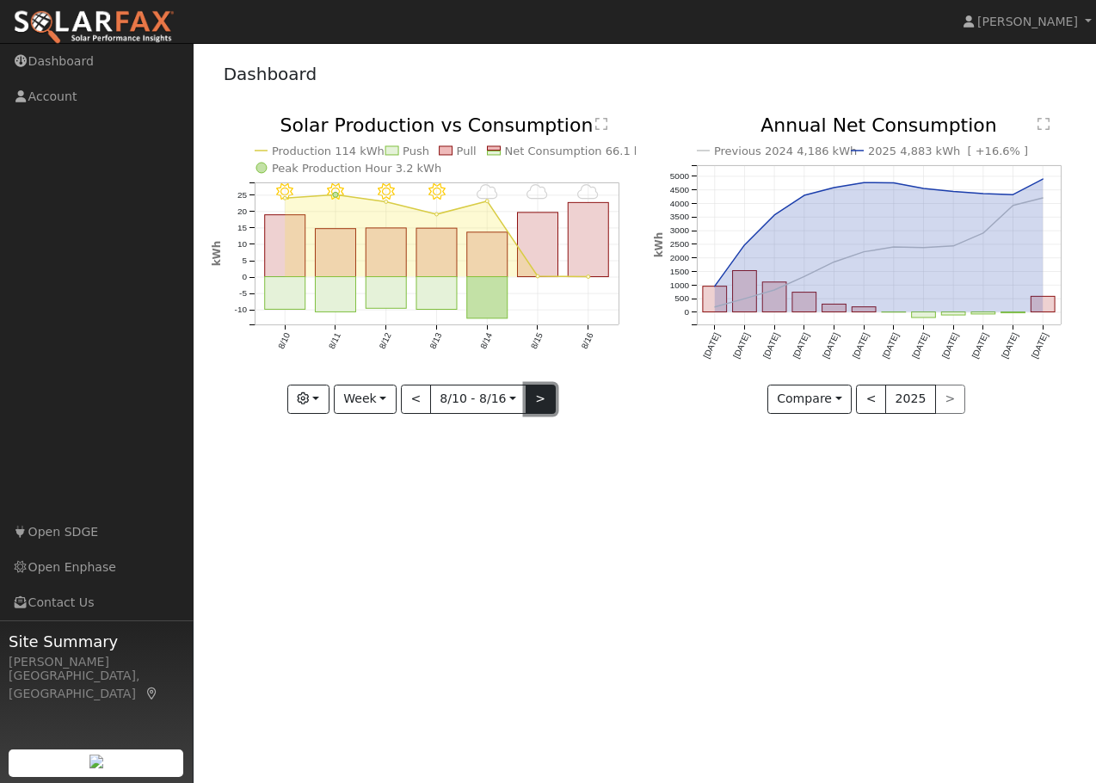
click at [532, 399] on button ">" at bounding box center [540, 398] width 30 height 29
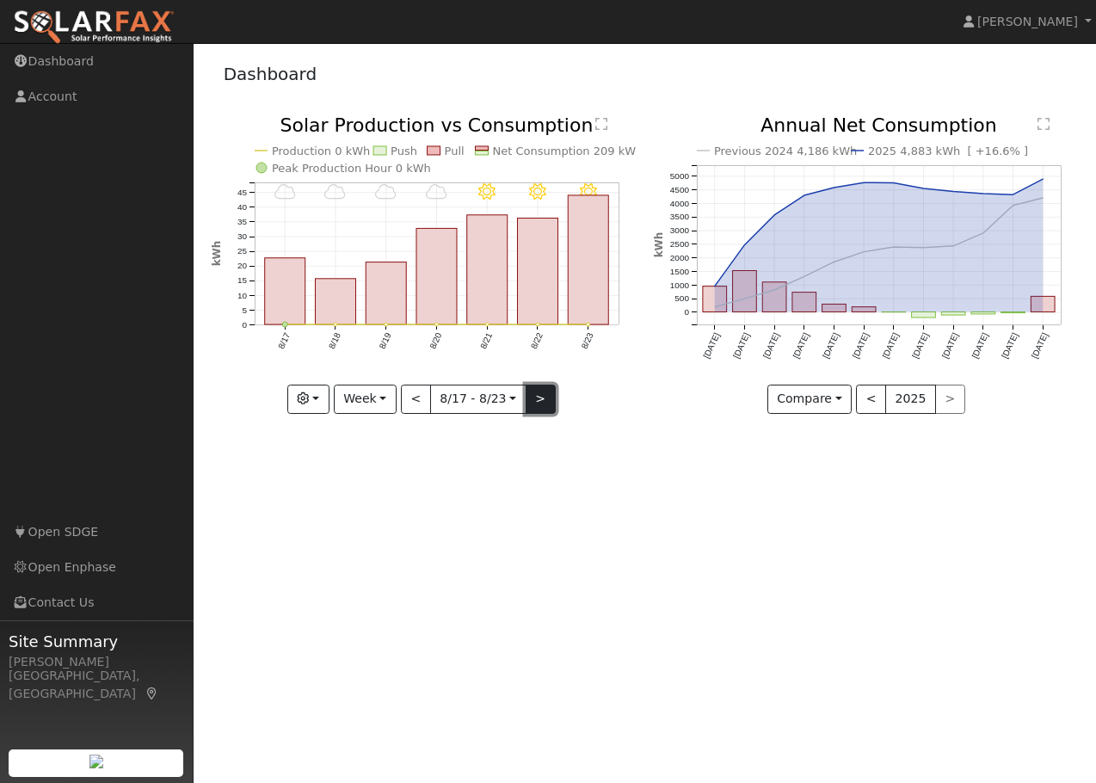
click at [532, 396] on button ">" at bounding box center [540, 398] width 30 height 29
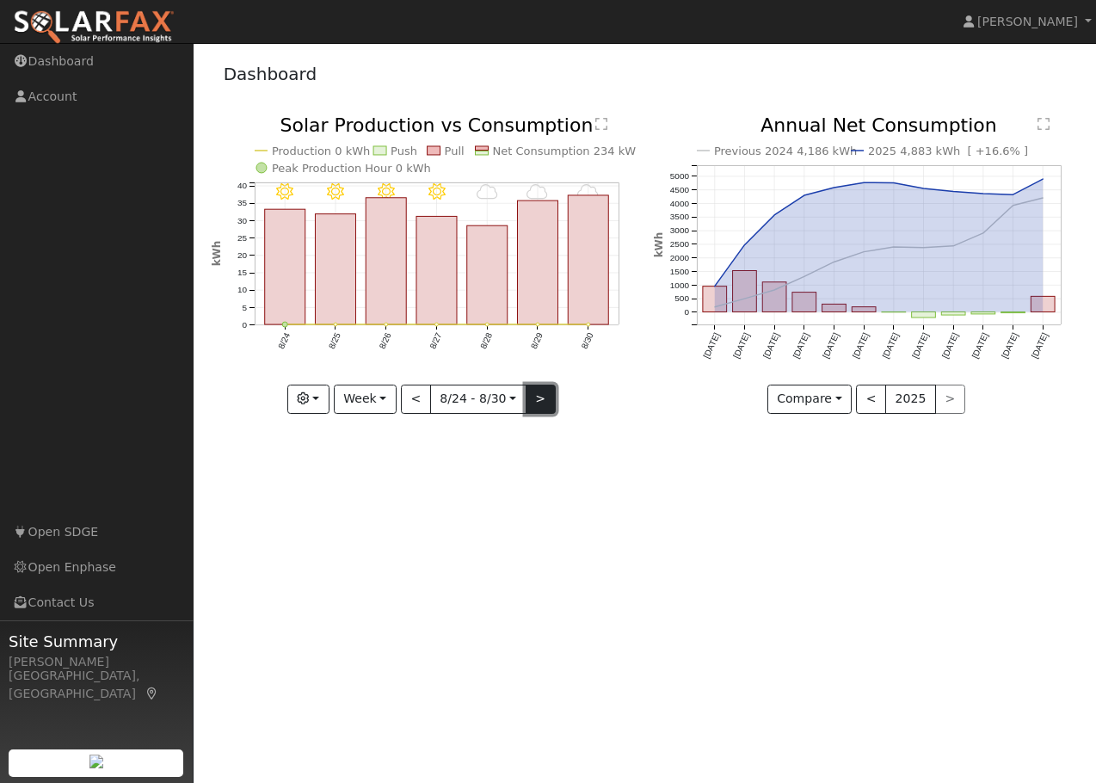
click at [532, 395] on button ">" at bounding box center [540, 398] width 30 height 29
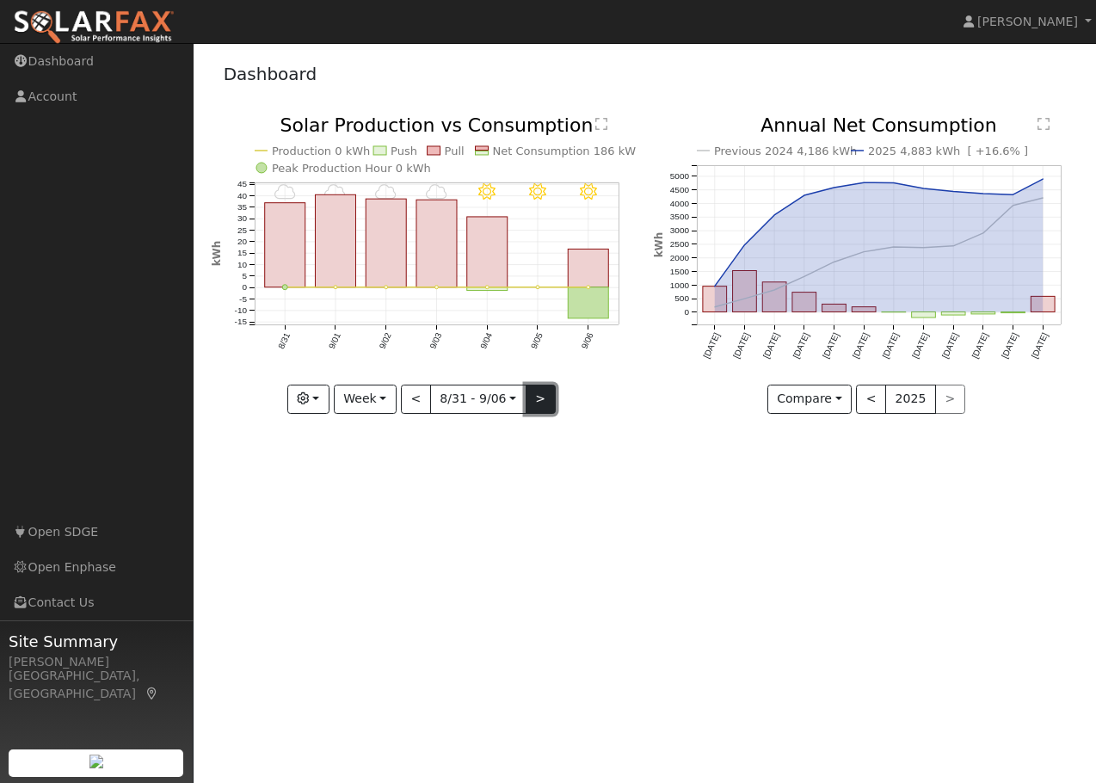
click at [543, 395] on button ">" at bounding box center [540, 398] width 30 height 29
type input "[DATE]"
